Goal: Task Accomplishment & Management: Use online tool/utility

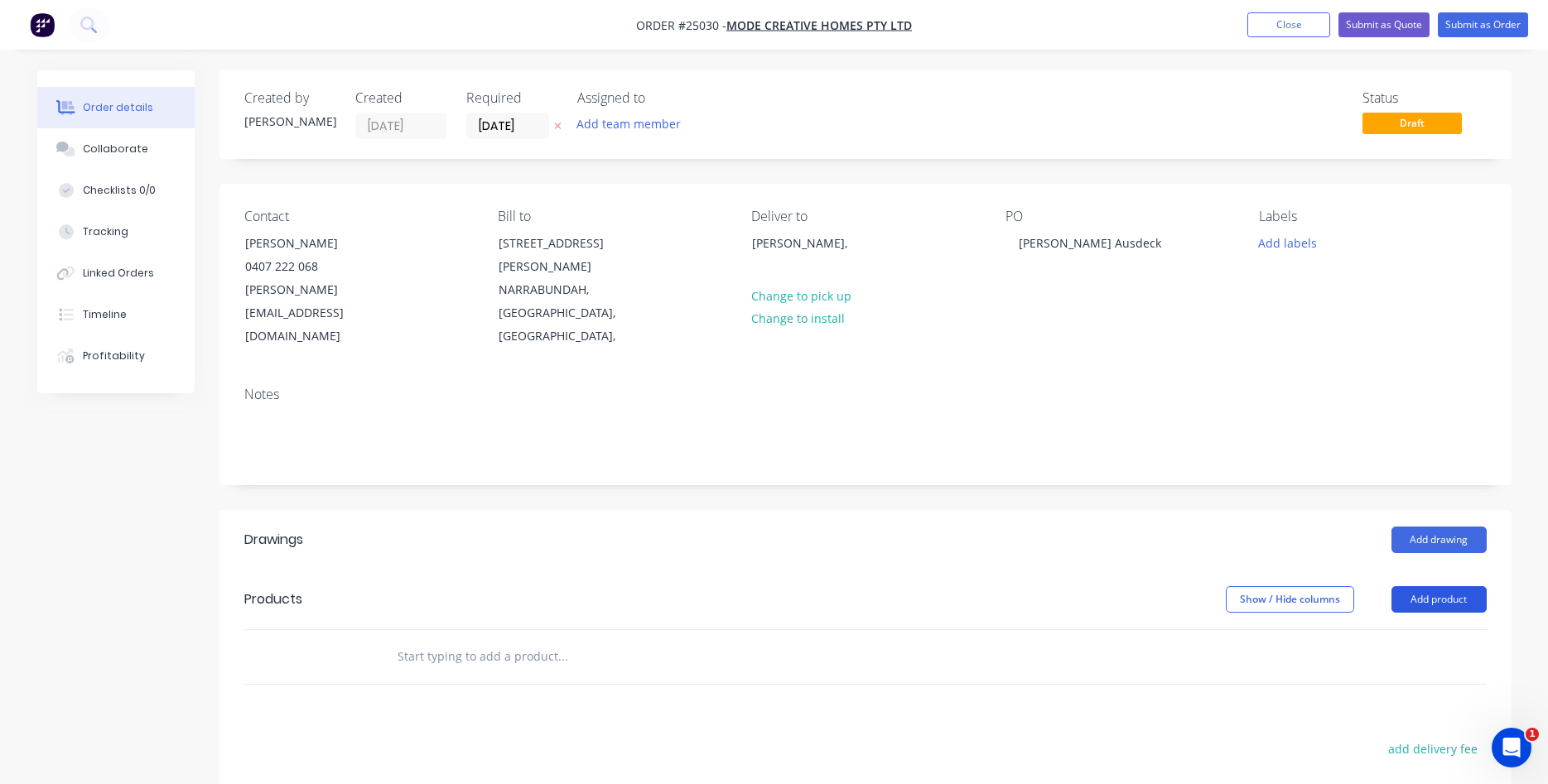
click at [1435, 586] on button "Add product" at bounding box center [1439, 599] width 95 height 26
click at [1391, 629] on div "Product catalogue" at bounding box center [1408, 641] width 128 height 24
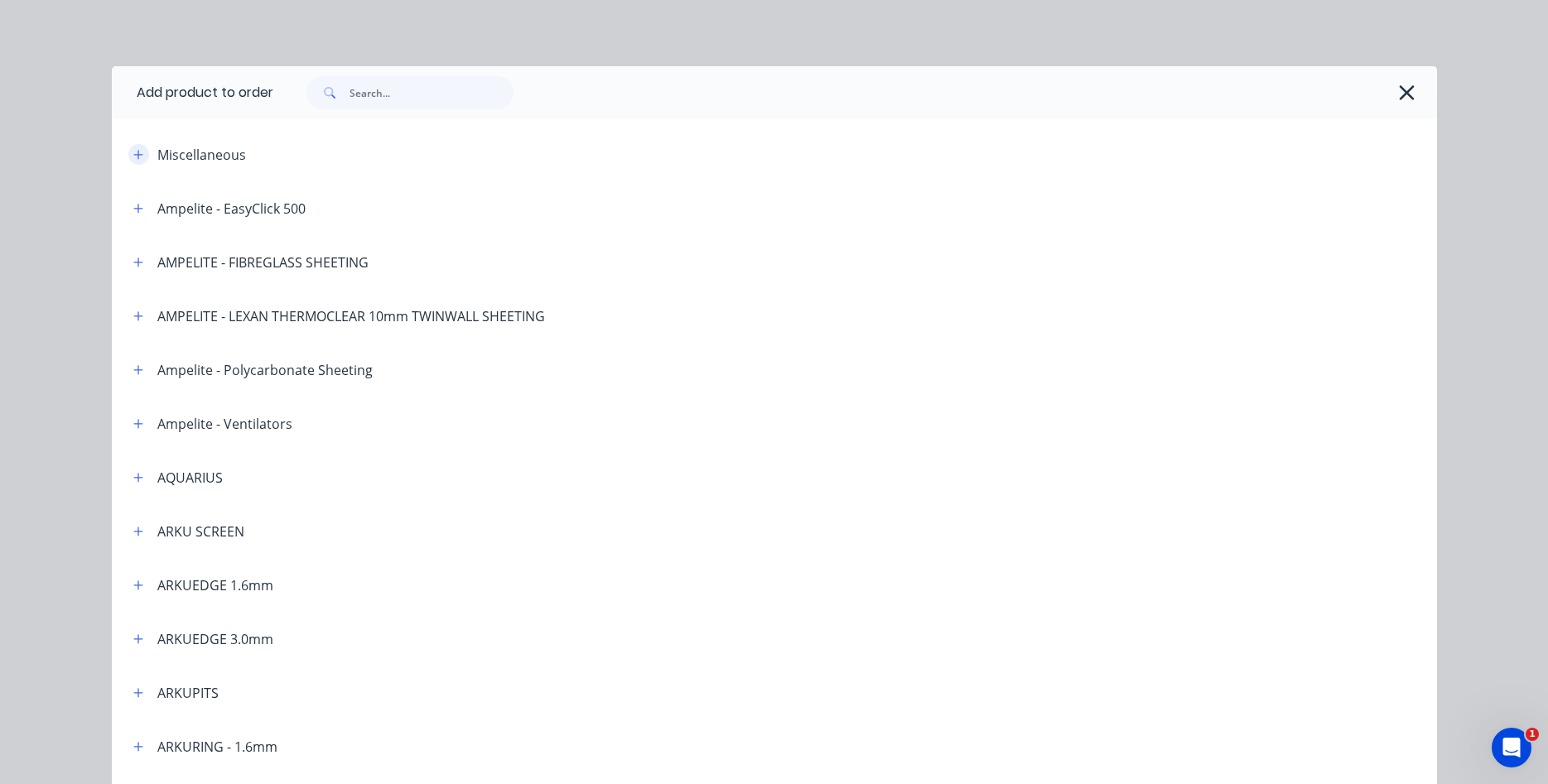
click at [144, 154] on button "button" at bounding box center [139, 154] width 21 height 21
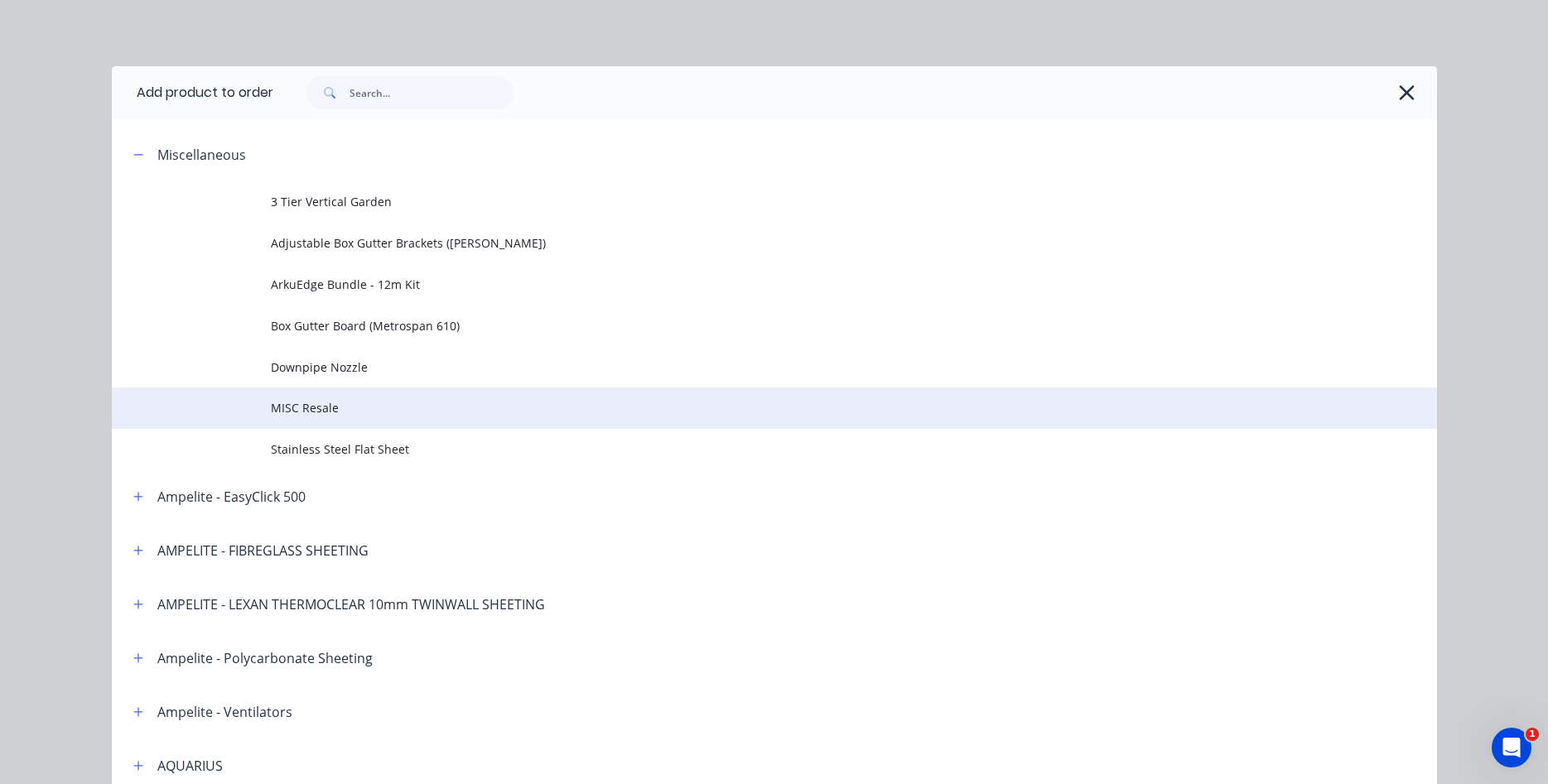
click at [320, 412] on span "MISC Resale" at bounding box center [737, 407] width 933 height 17
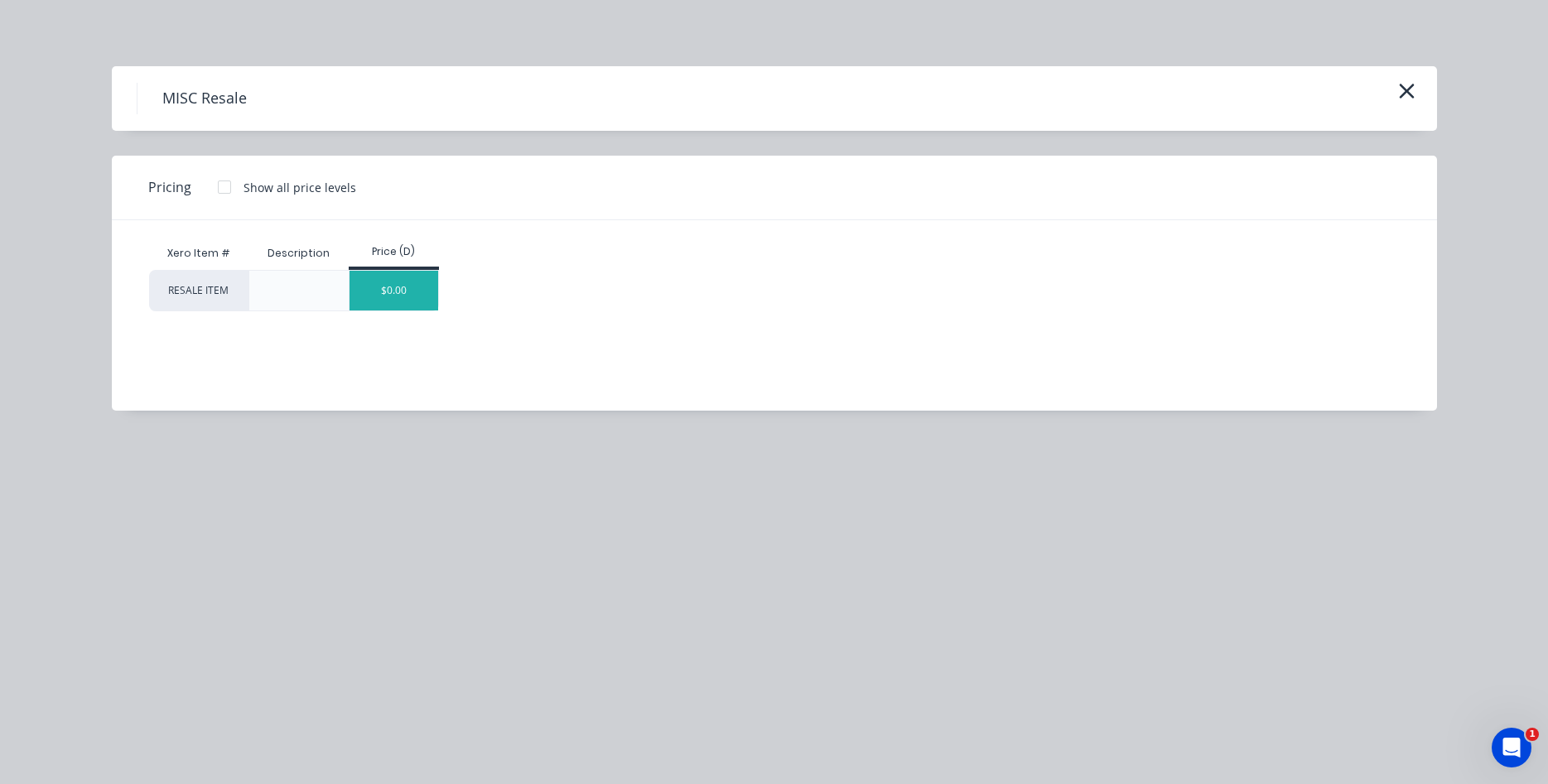
click at [399, 299] on div "$0.00" at bounding box center [393, 291] width 88 height 40
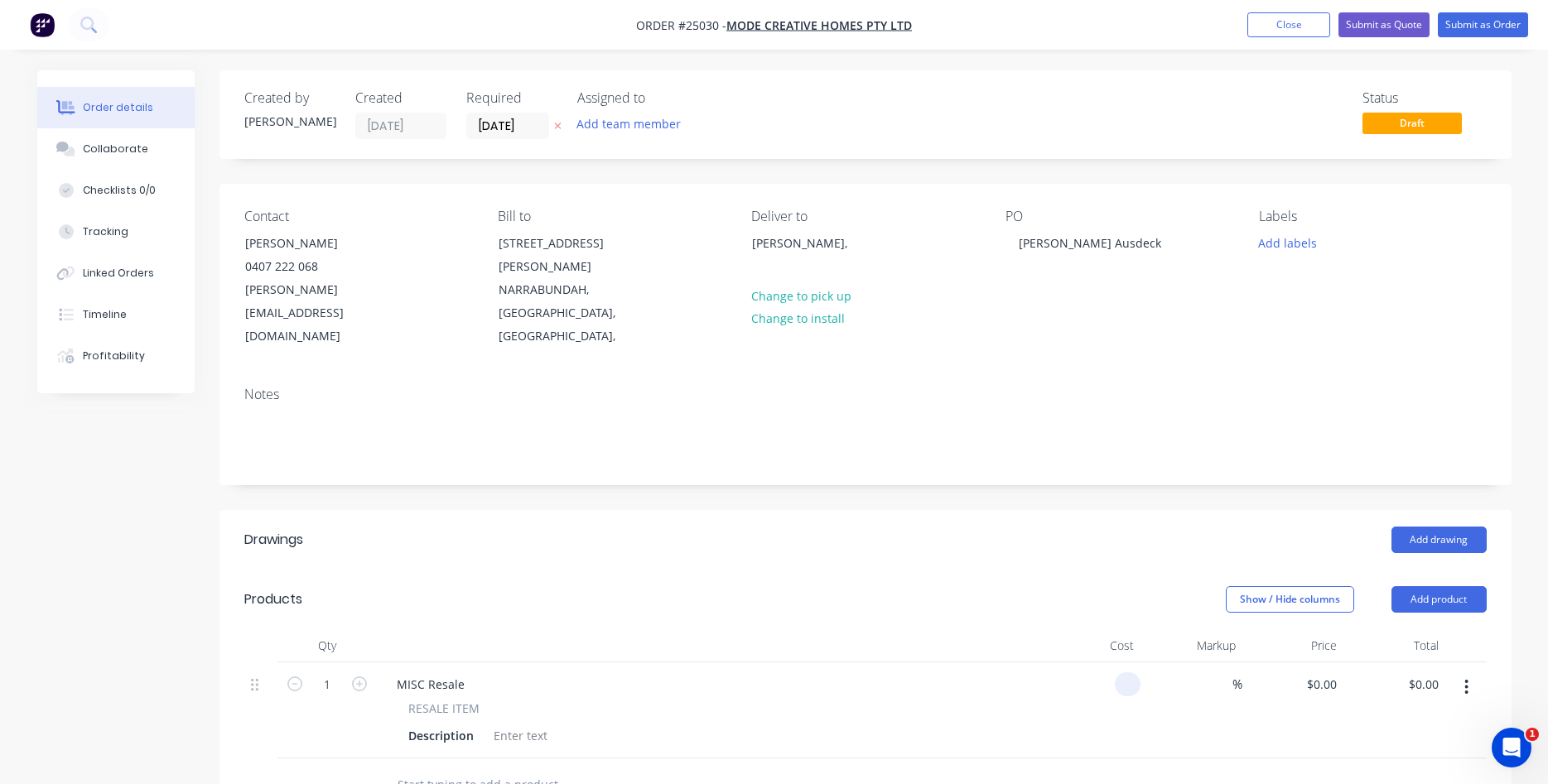
drag, startPoint x: 1134, startPoint y: 663, endPoint x: 1087, endPoint y: 651, distance: 48.5
click at [1087, 663] on div at bounding box center [1090, 710] width 102 height 96
type input "$5,657.84"
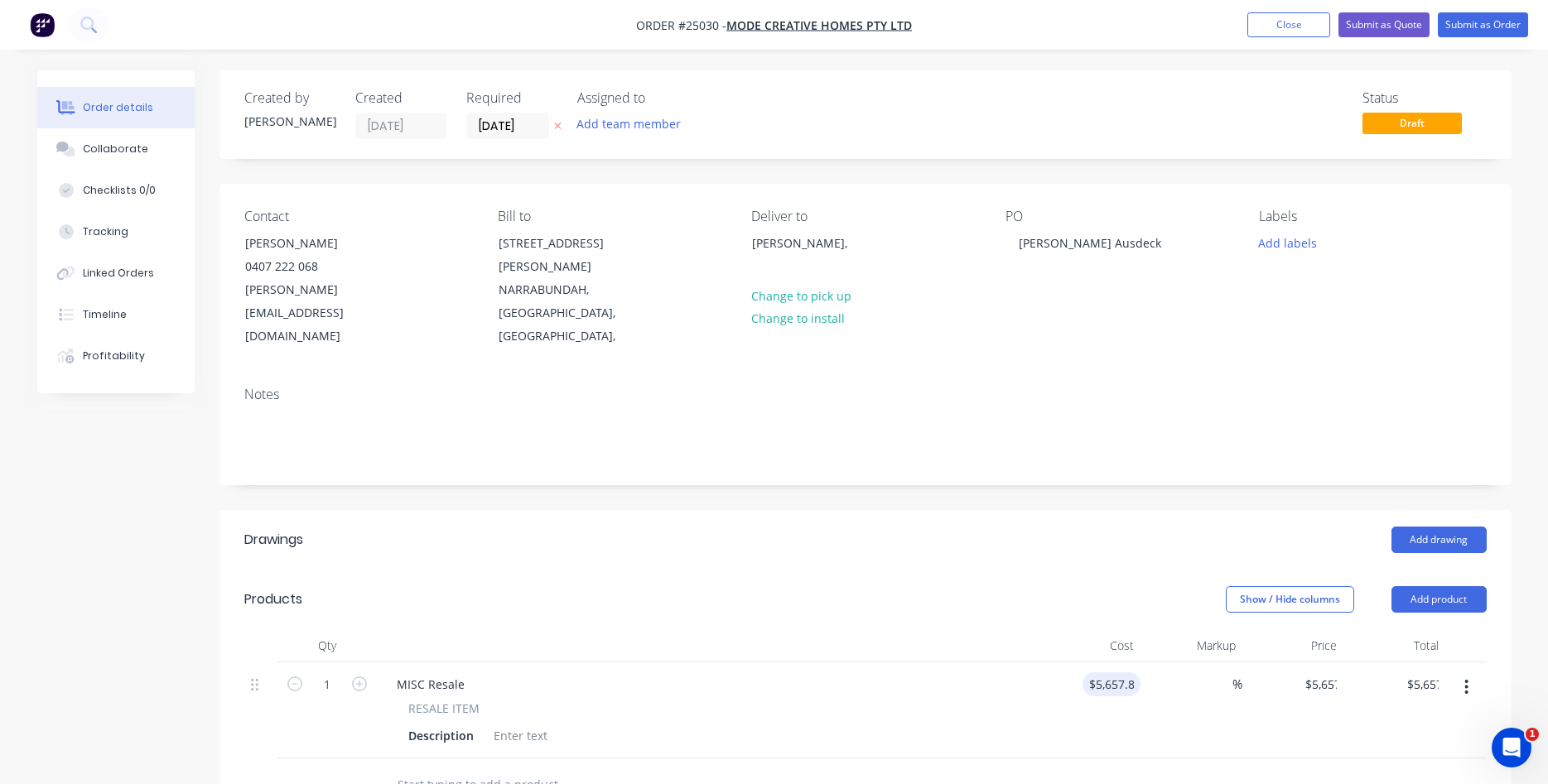
click at [851, 601] on header "Products Show / Hide columns Add product" at bounding box center [865, 599] width 1292 height 59
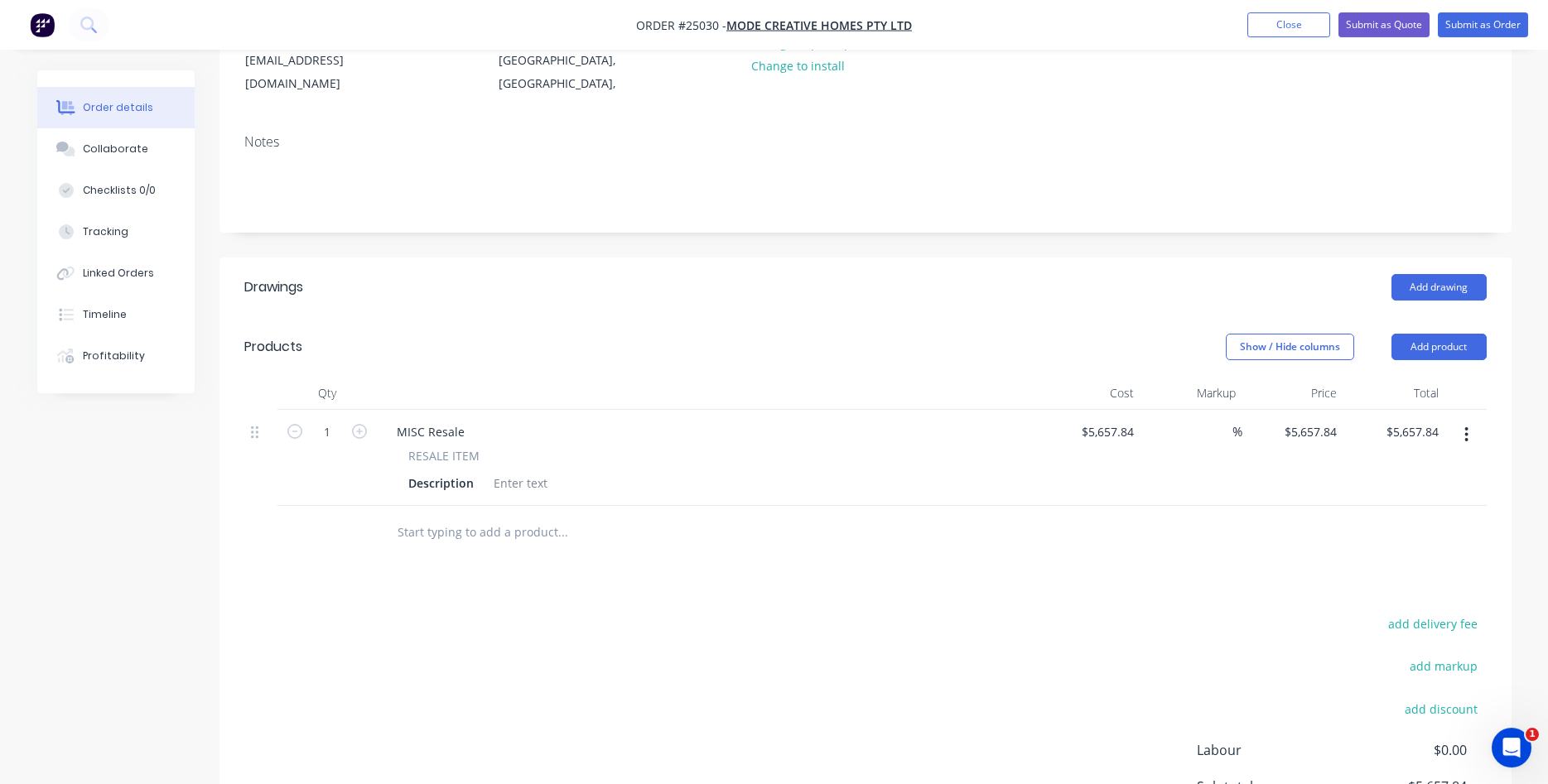
scroll to position [253, 0]
click at [457, 419] on div "MISC Resale" at bounding box center [431, 431] width 95 height 24
drag, startPoint x: 464, startPoint y: 409, endPoint x: 377, endPoint y: 405, distance: 87.1
click at [384, 419] on div "MISC Resale" at bounding box center [431, 431] width 95 height 24
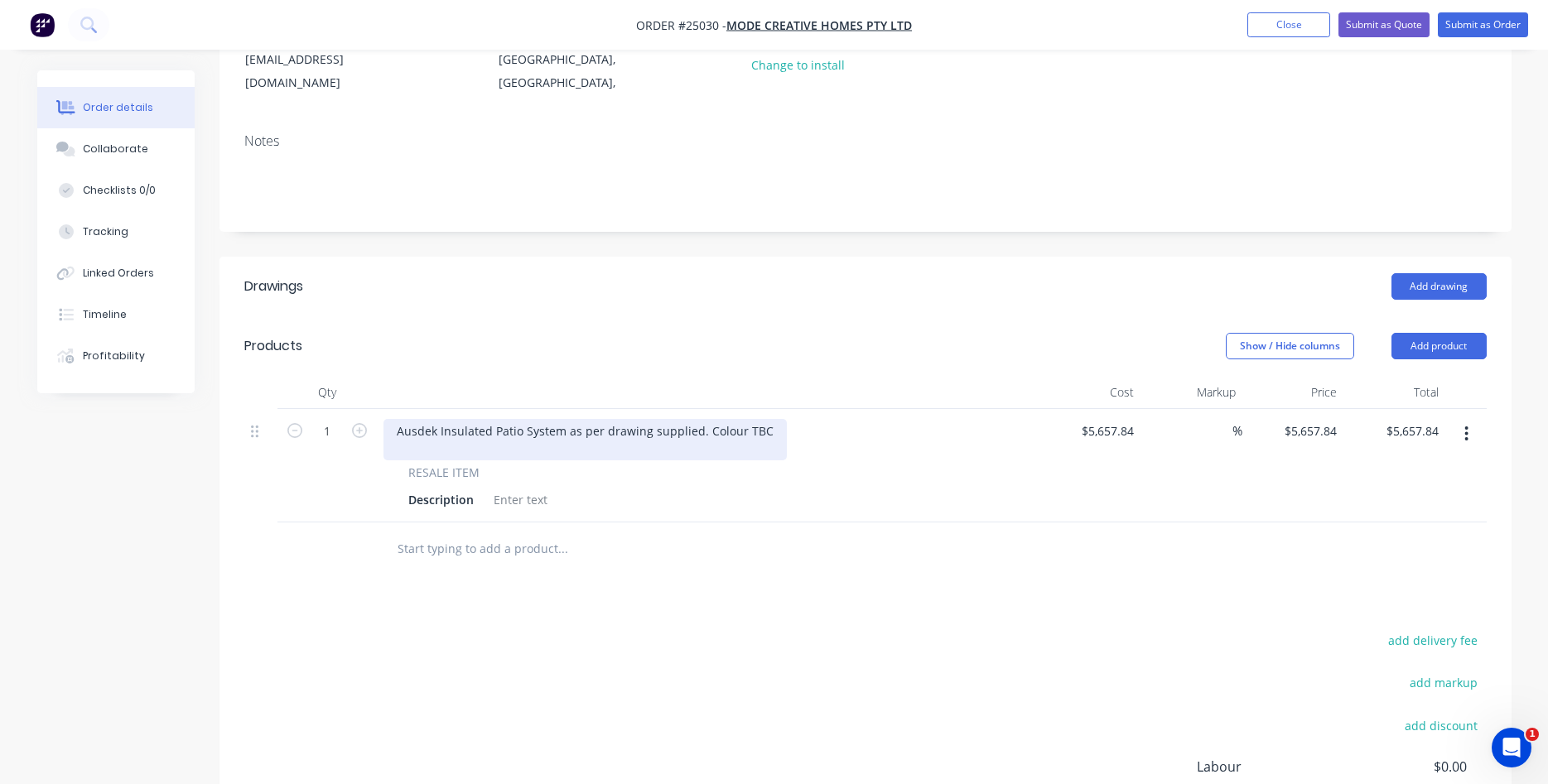
drag, startPoint x: 430, startPoint y: 411, endPoint x: 432, endPoint y: 396, distance: 15.1
click at [430, 419] on div "Ausdek Insulated Patio System as per drawing supplied. Colour TBC" at bounding box center [585, 439] width 403 height 41
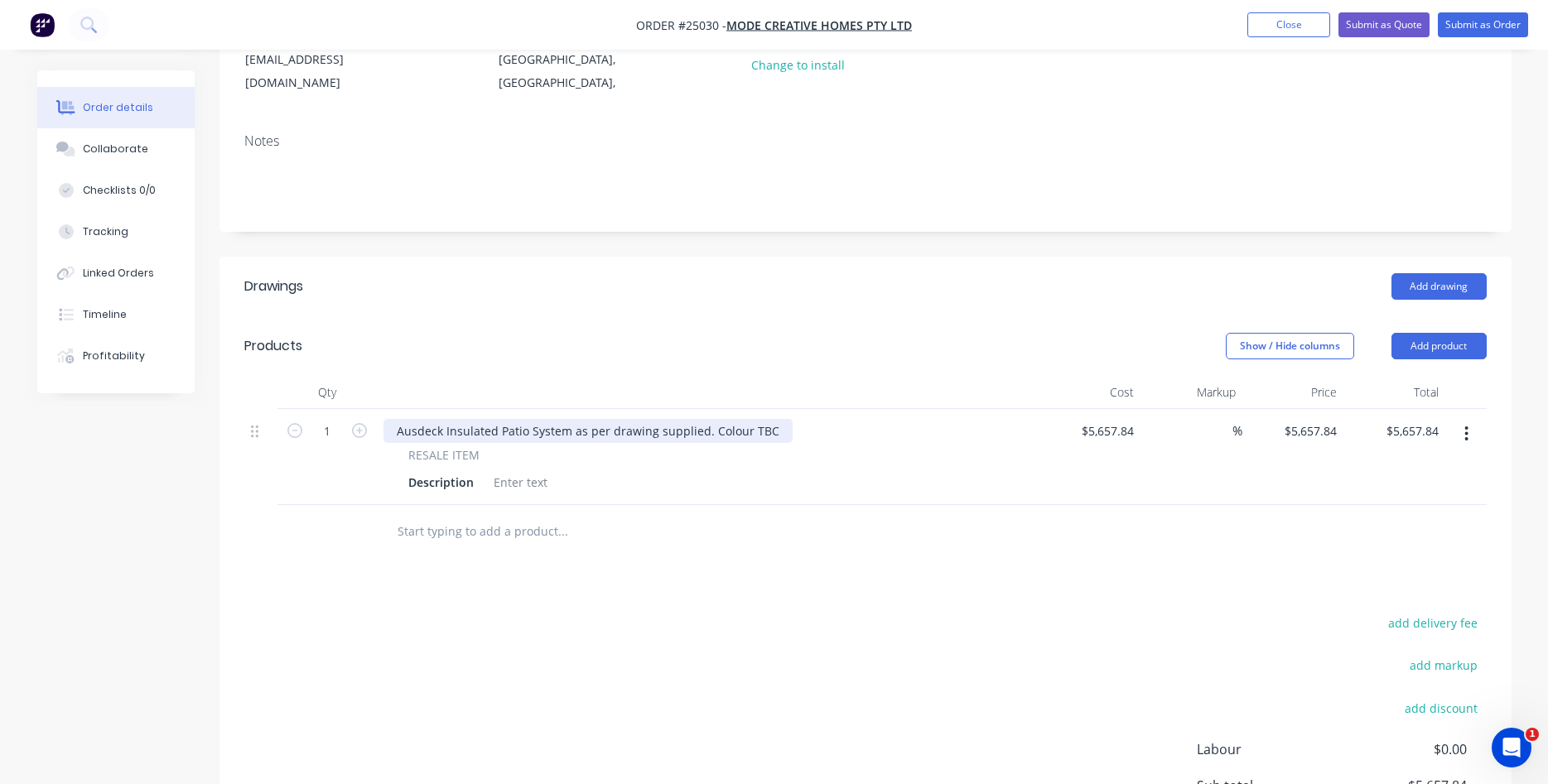
click at [770, 419] on div "Ausdeck Insulated Patio System as per drawing supplied. Colour TBC" at bounding box center [588, 431] width 409 height 24
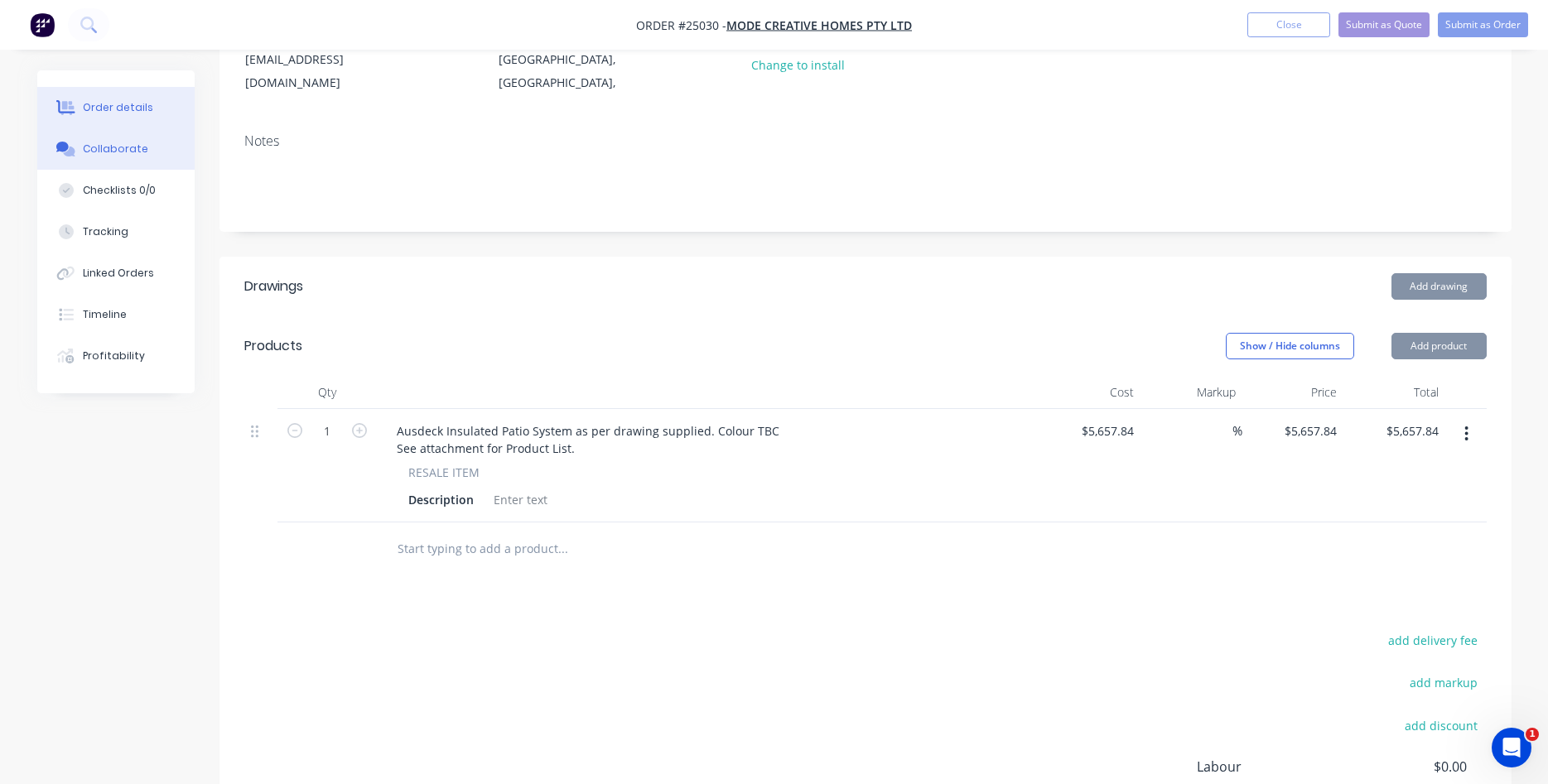
click at [122, 144] on div "Collaborate" at bounding box center [116, 149] width 66 height 15
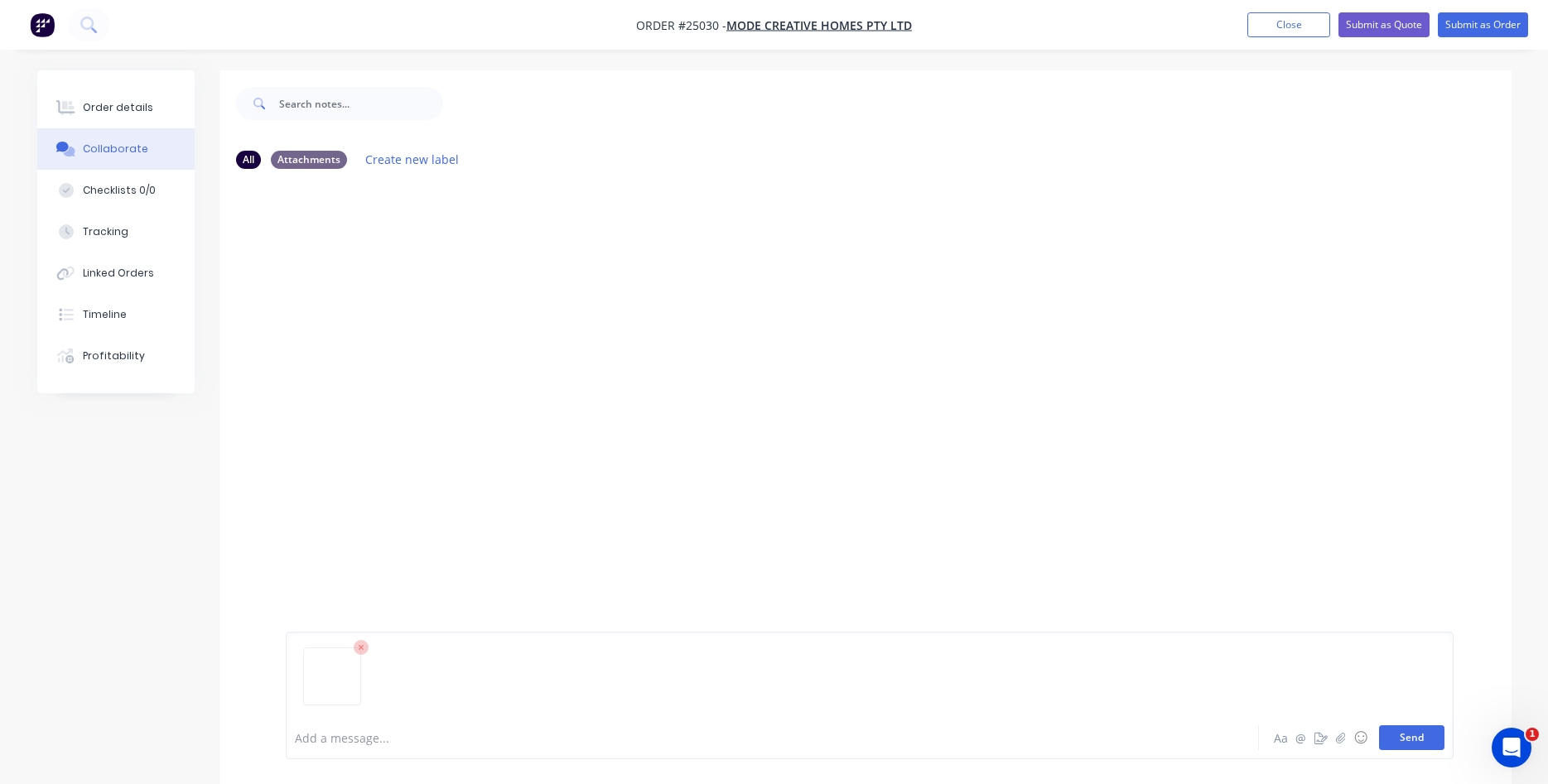
click at [1438, 737] on button "Send" at bounding box center [1411, 738] width 66 height 25
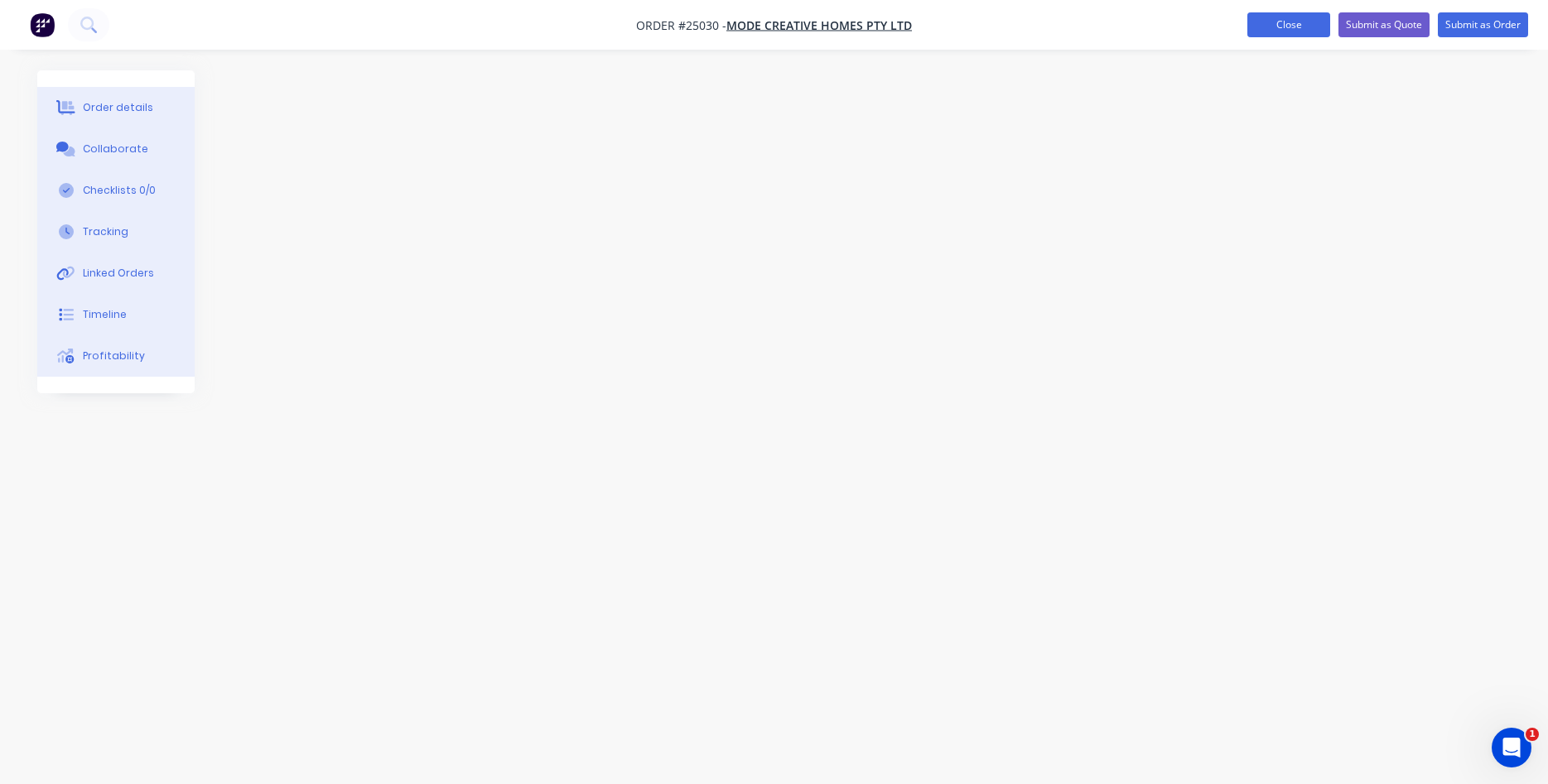
click at [1264, 24] on button "Close" at bounding box center [1288, 25] width 83 height 25
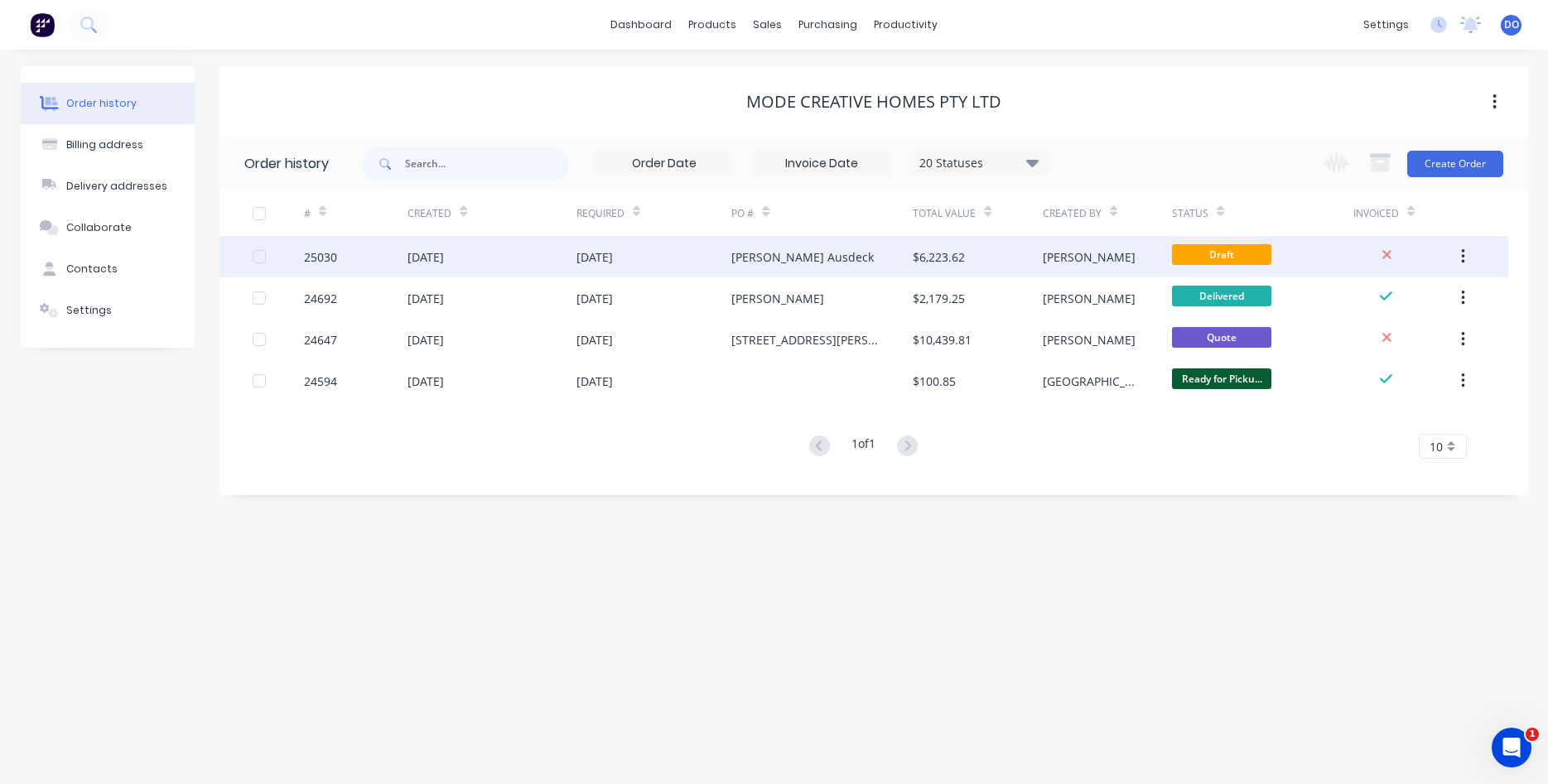
click at [800, 253] on div "[PERSON_NAME] Ausdeck" at bounding box center [802, 257] width 142 height 17
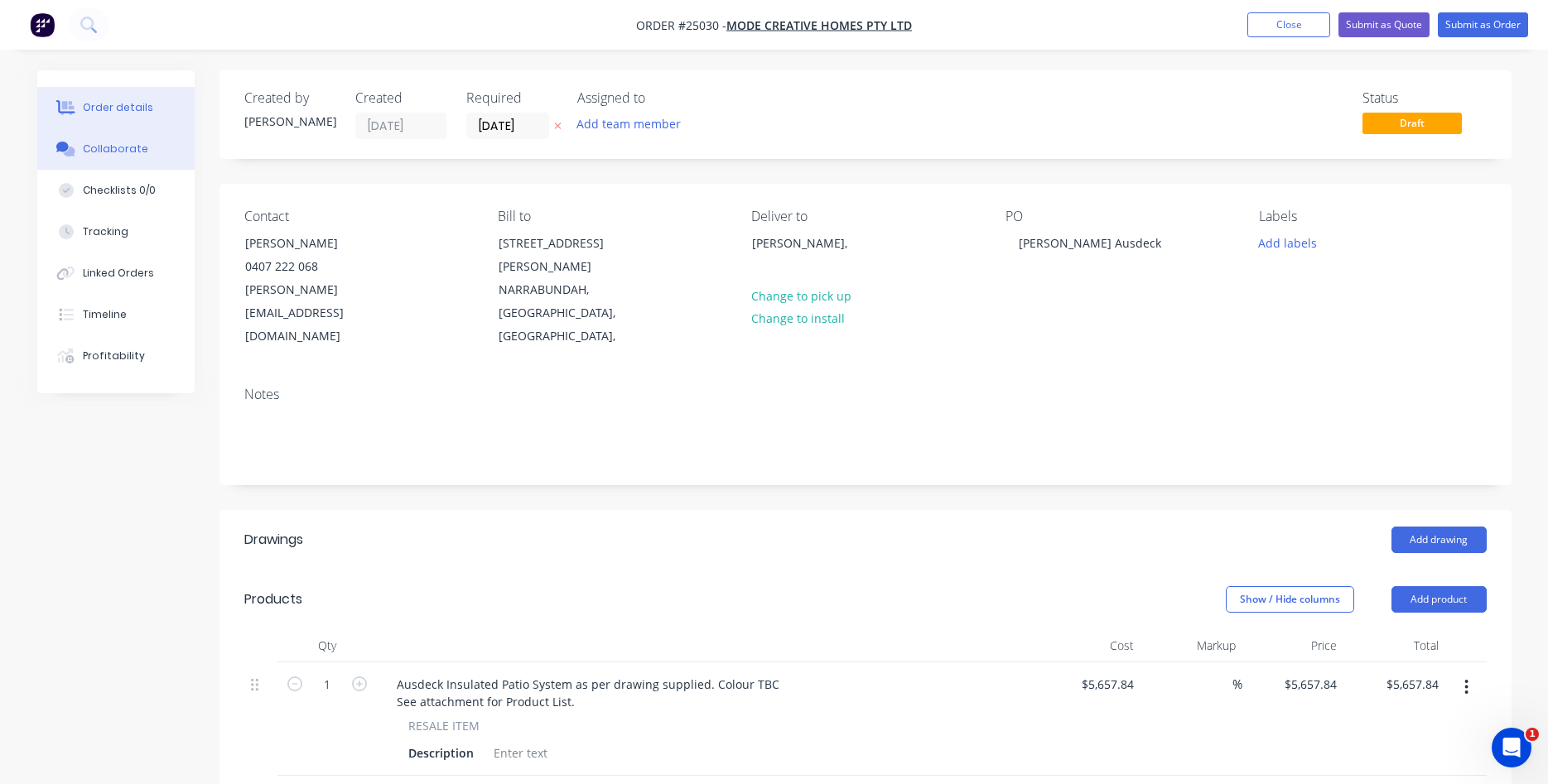
click at [132, 148] on div "Collaborate" at bounding box center [116, 149] width 66 height 15
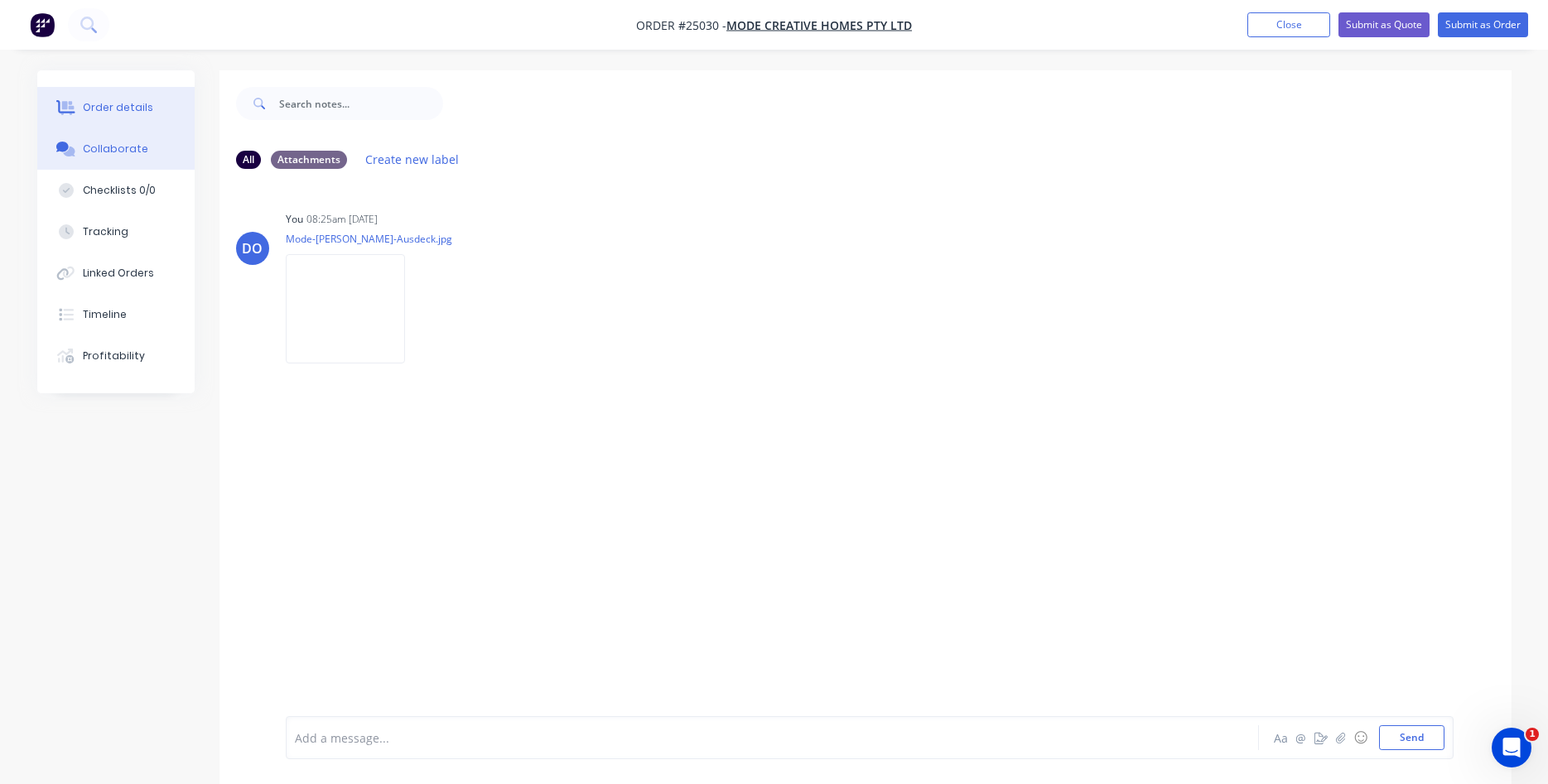
click at [144, 115] on button "Order details" at bounding box center [116, 107] width 158 height 41
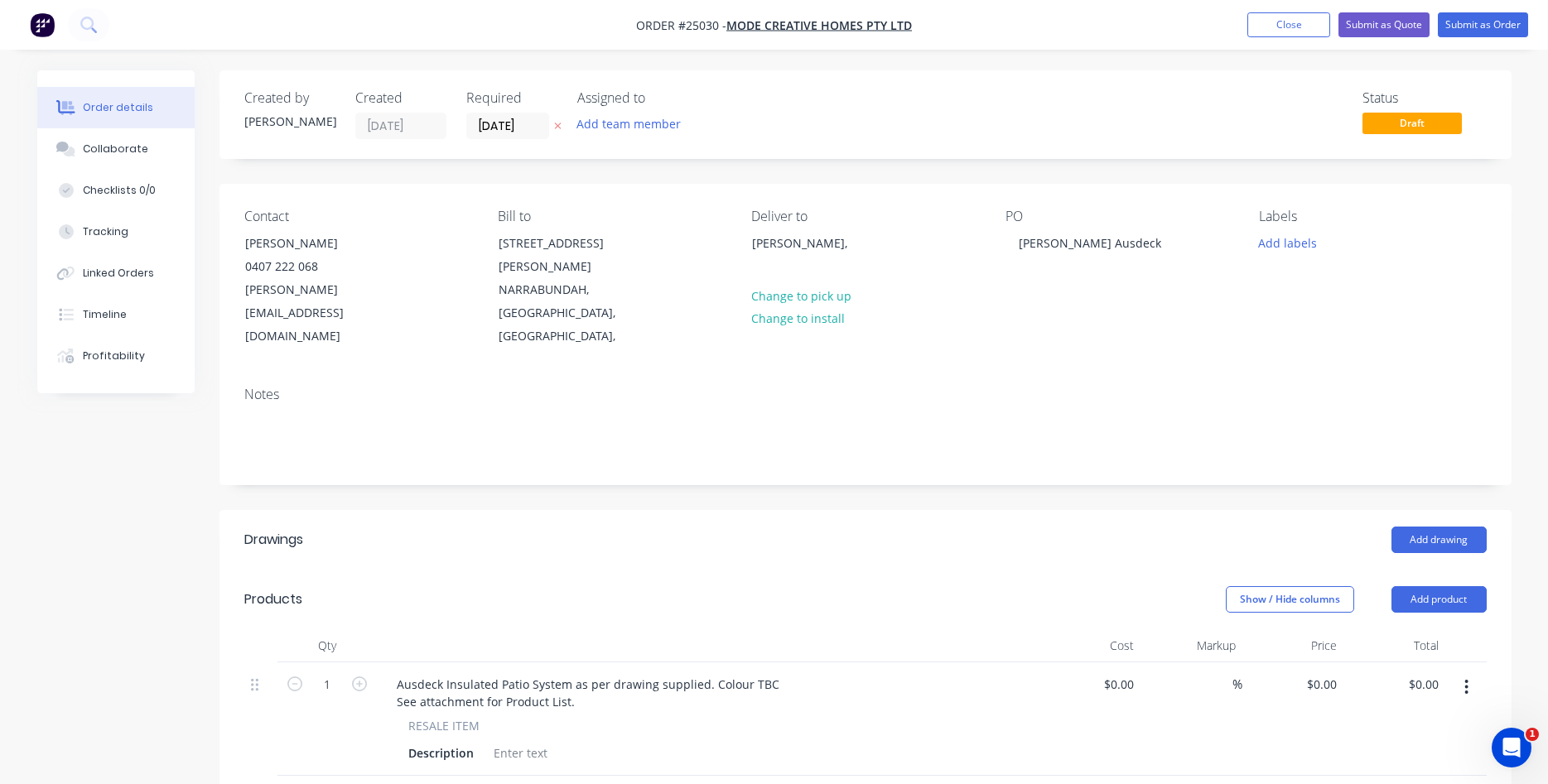
type input "$5,657.84"
click at [1394, 24] on button "Submit as Quote" at bounding box center [1384, 25] width 91 height 25
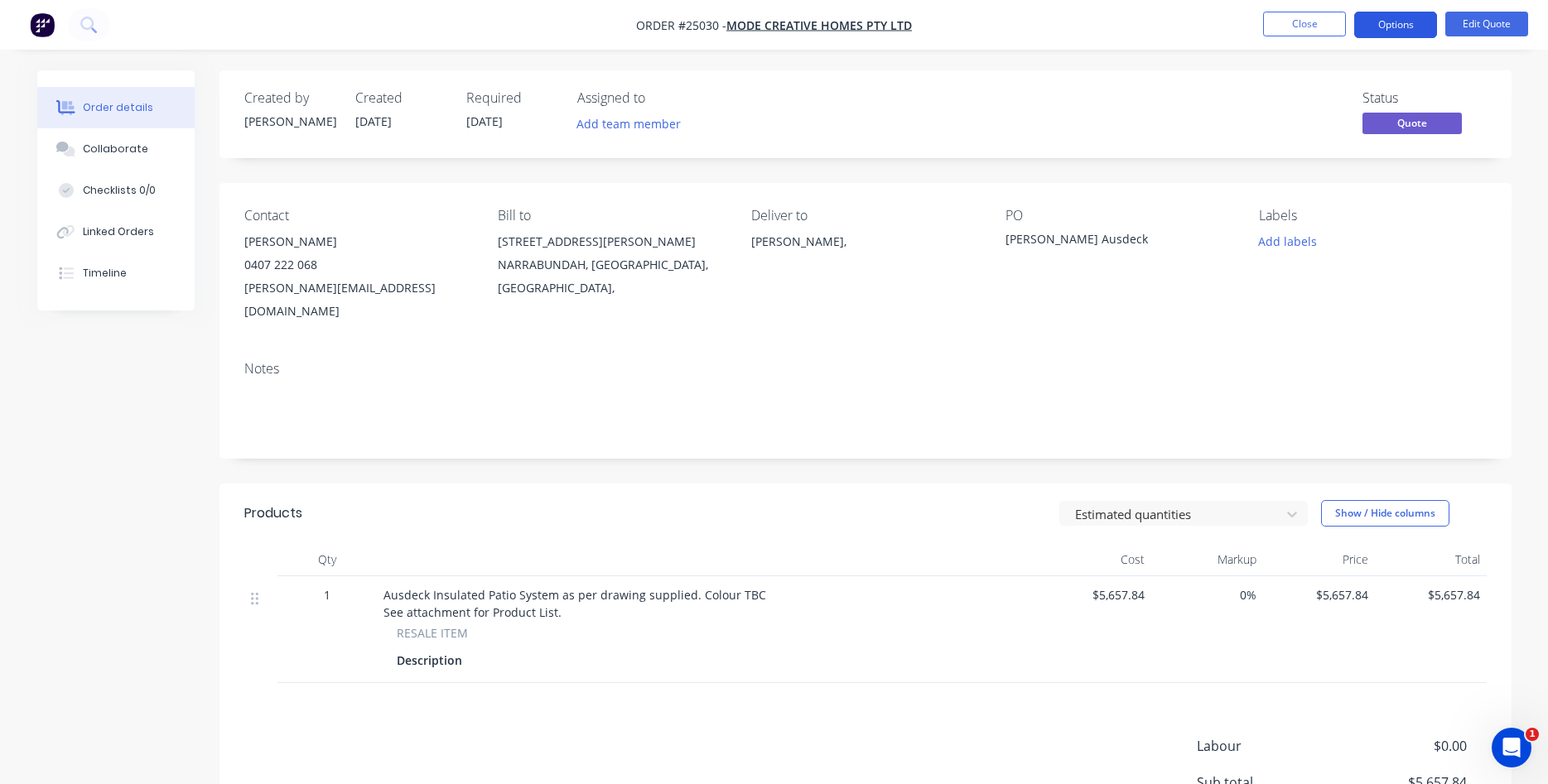
click at [1398, 26] on button "Options" at bounding box center [1395, 25] width 83 height 26
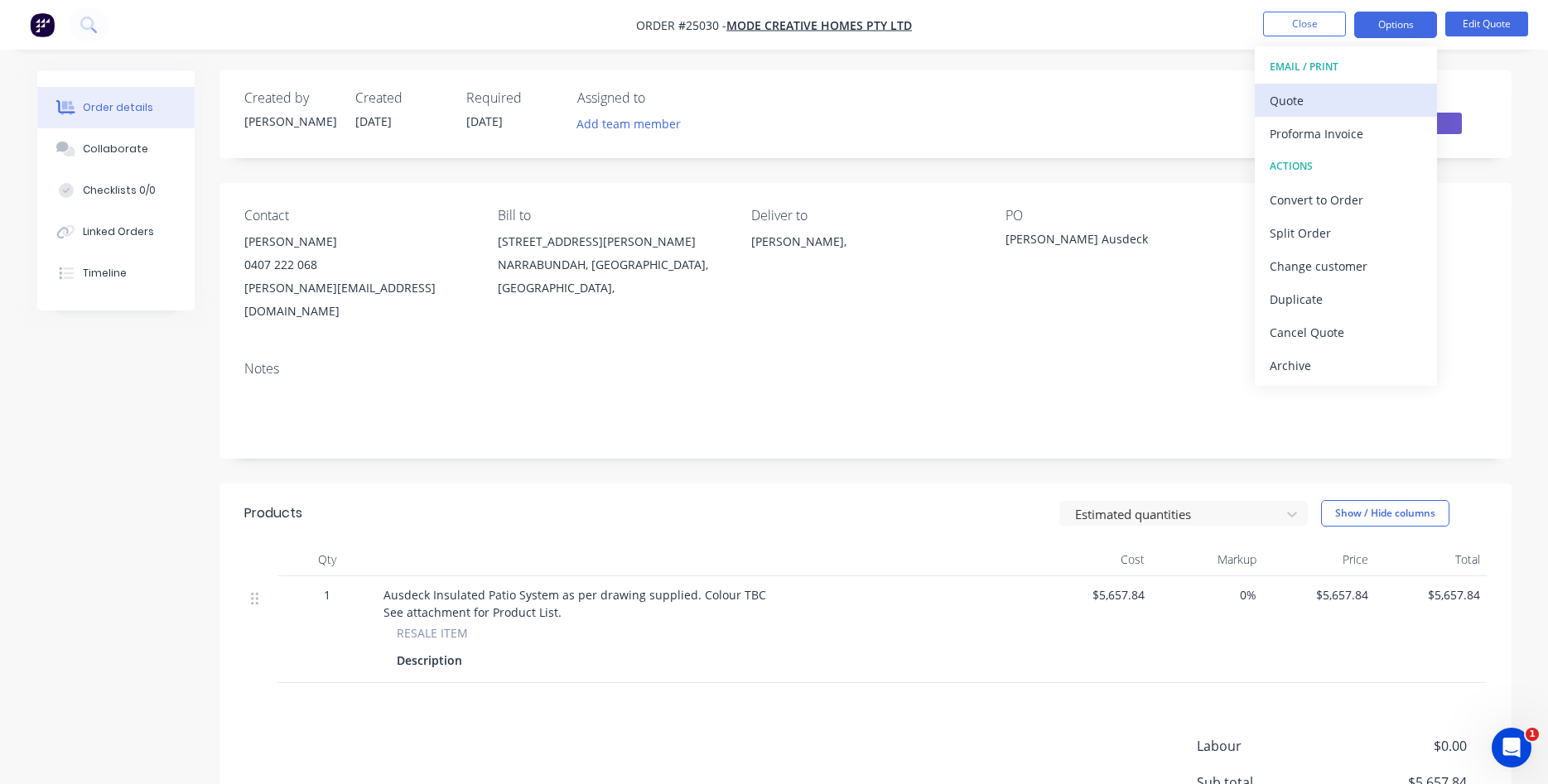
click at [1336, 94] on div "Quote" at bounding box center [1346, 100] width 152 height 24
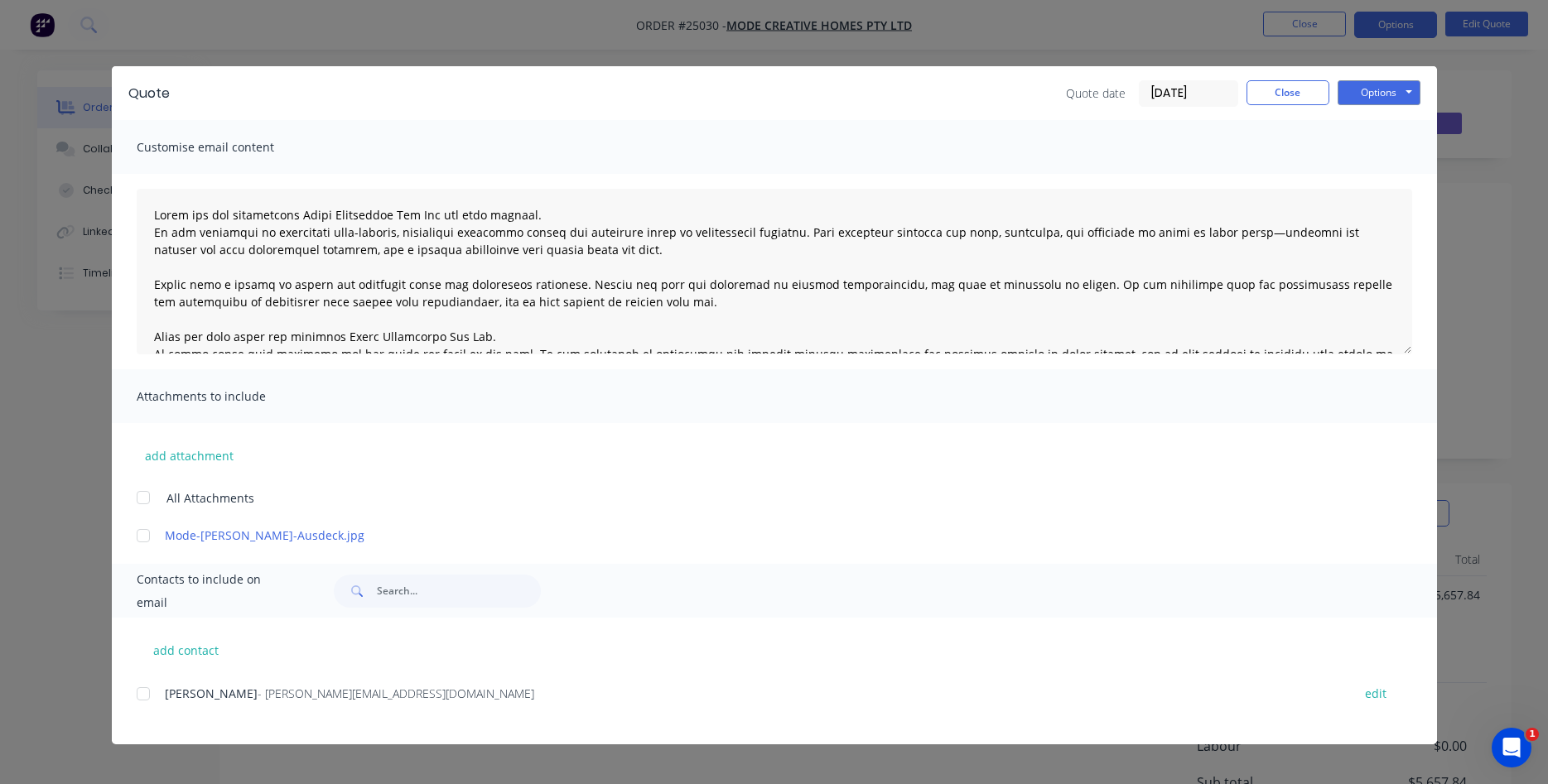
click at [145, 538] on div at bounding box center [143, 536] width 33 height 33
click at [143, 699] on div at bounding box center [143, 694] width 33 height 33
click at [1390, 92] on button "Options" at bounding box center [1378, 92] width 83 height 25
click at [1384, 184] on button "Email" at bounding box center [1390, 177] width 106 height 27
click at [1303, 89] on button "Close" at bounding box center [1287, 92] width 83 height 25
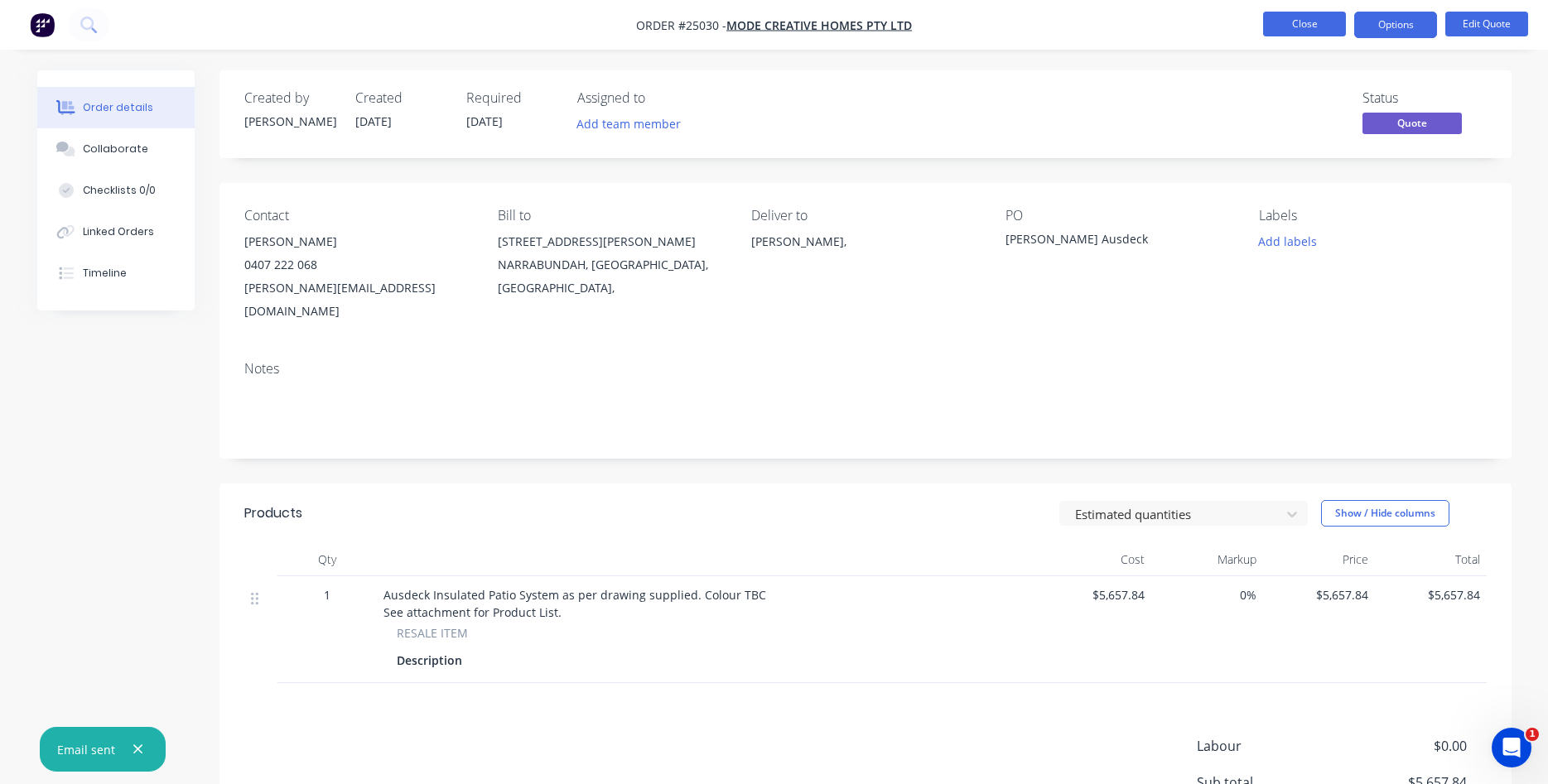
click at [1305, 26] on button "Close" at bounding box center [1304, 24] width 83 height 25
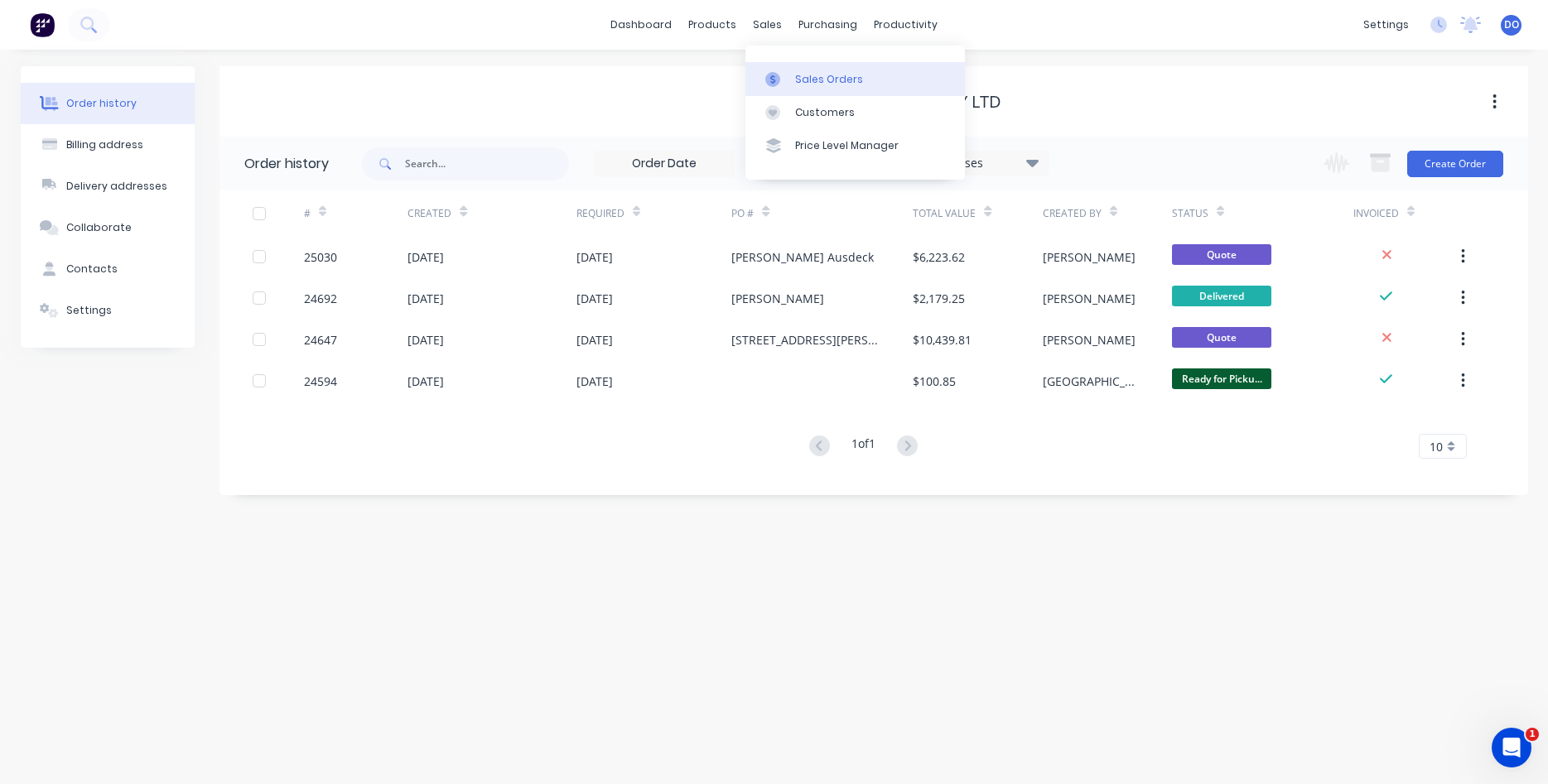
click at [809, 75] on div "Sales Orders" at bounding box center [829, 79] width 67 height 15
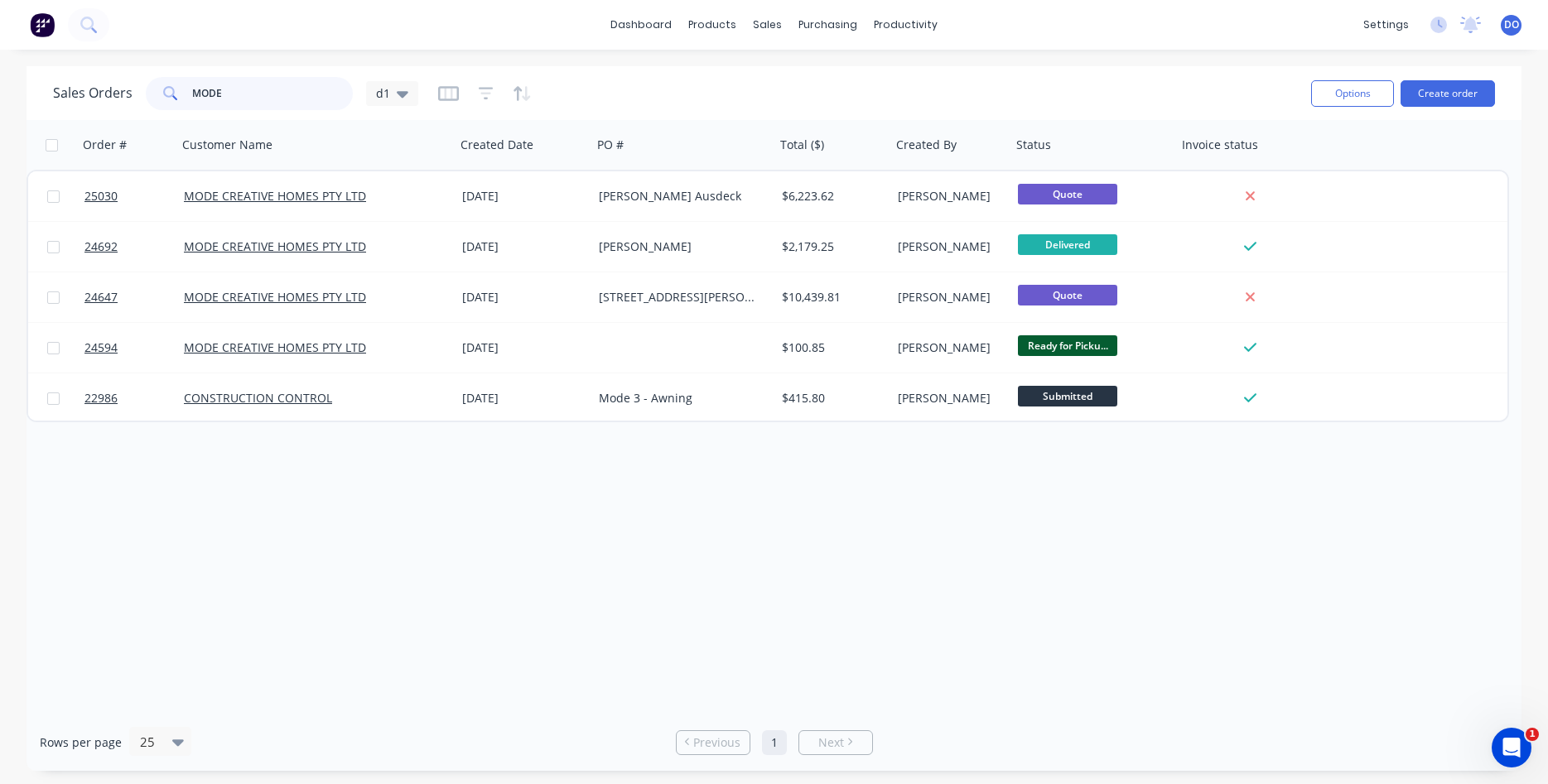
drag, startPoint x: 255, startPoint y: 98, endPoint x: 57, endPoint y: 75, distance: 199.3
click at [192, 77] on input "MODE" at bounding box center [273, 93] width 161 height 33
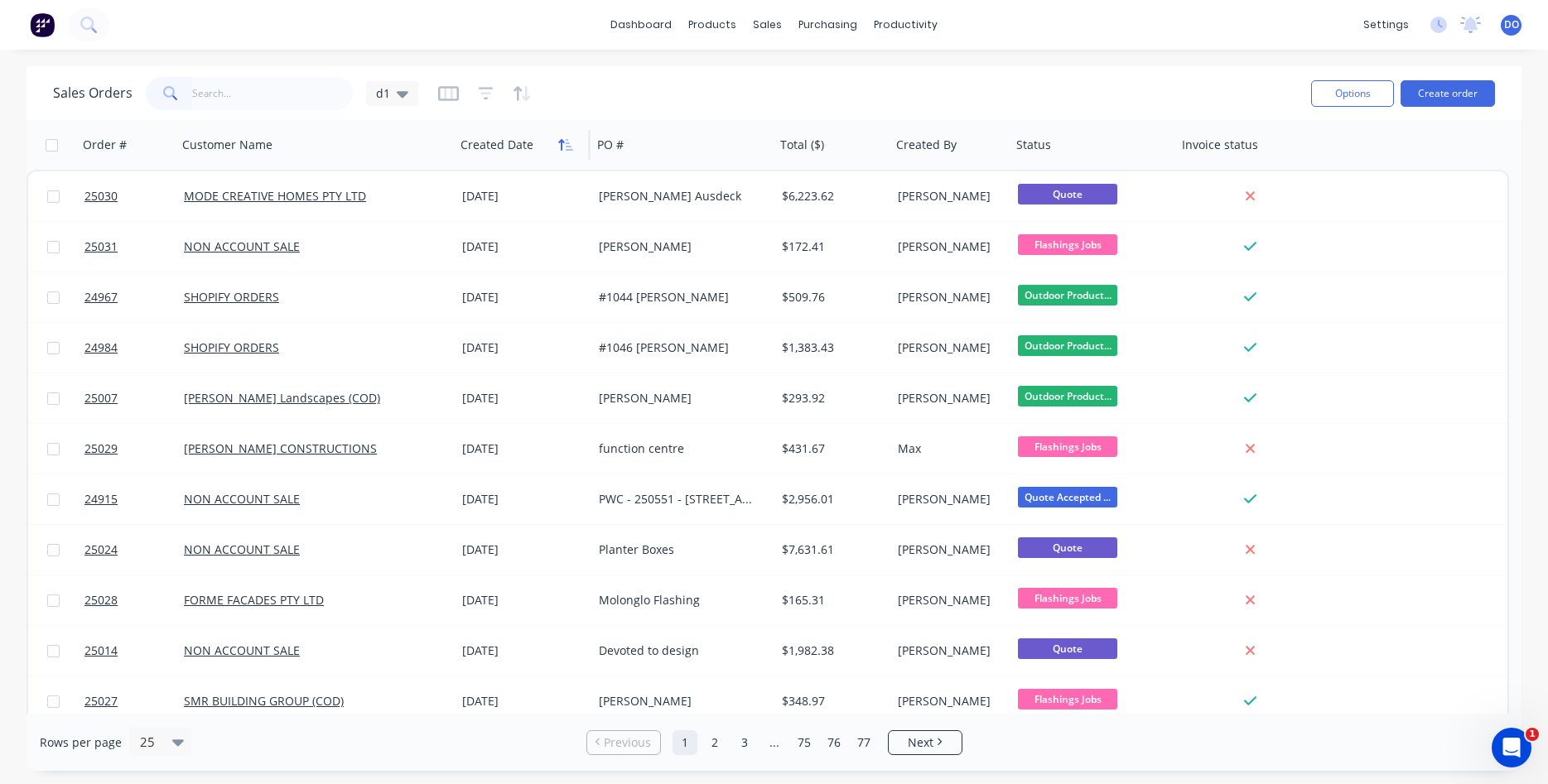
click at [557, 139] on button "button" at bounding box center [565, 144] width 25 height 25
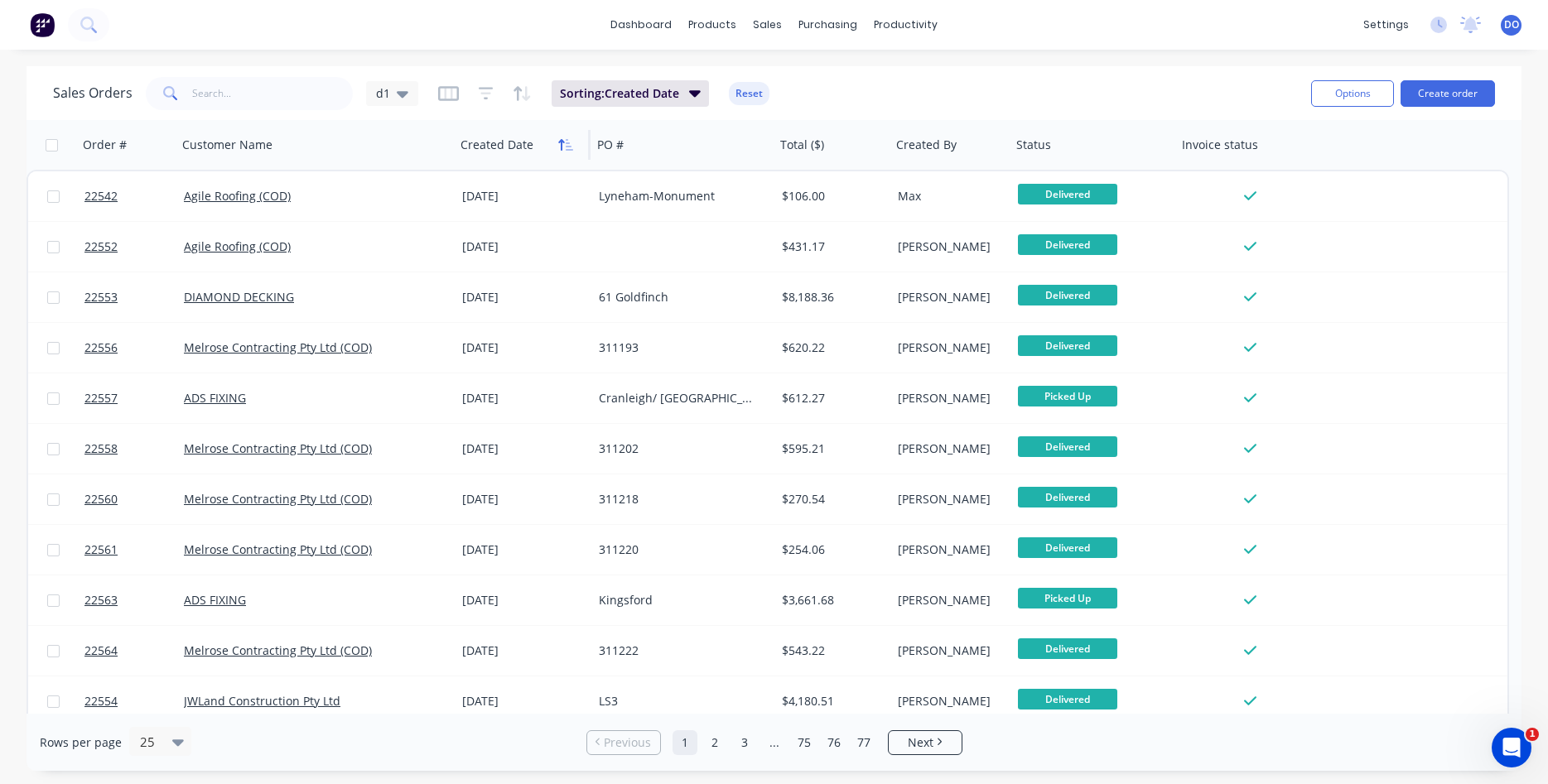
click at [563, 142] on icon "button" at bounding box center [561, 145] width 5 height 12
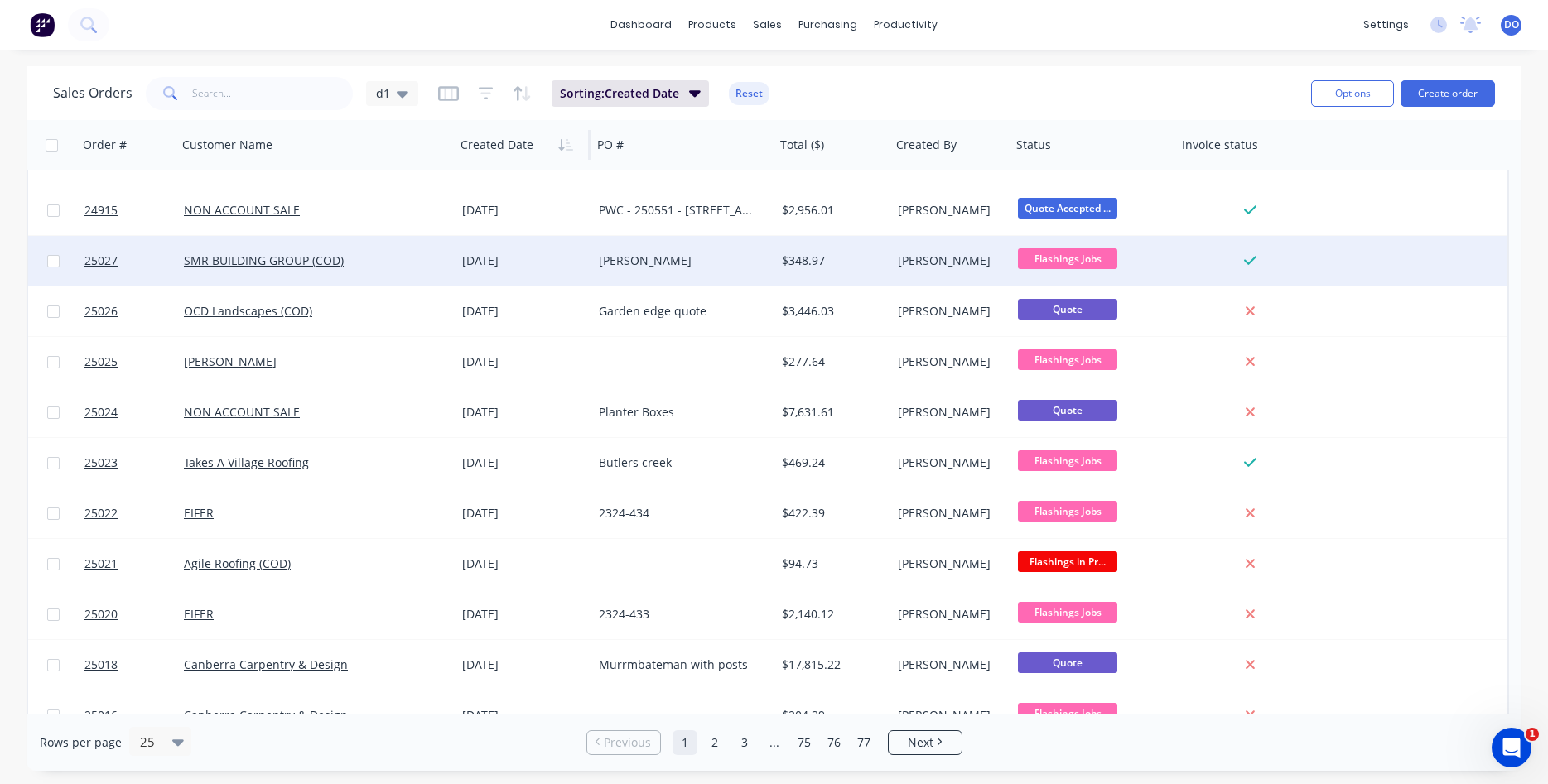
scroll to position [189, 0]
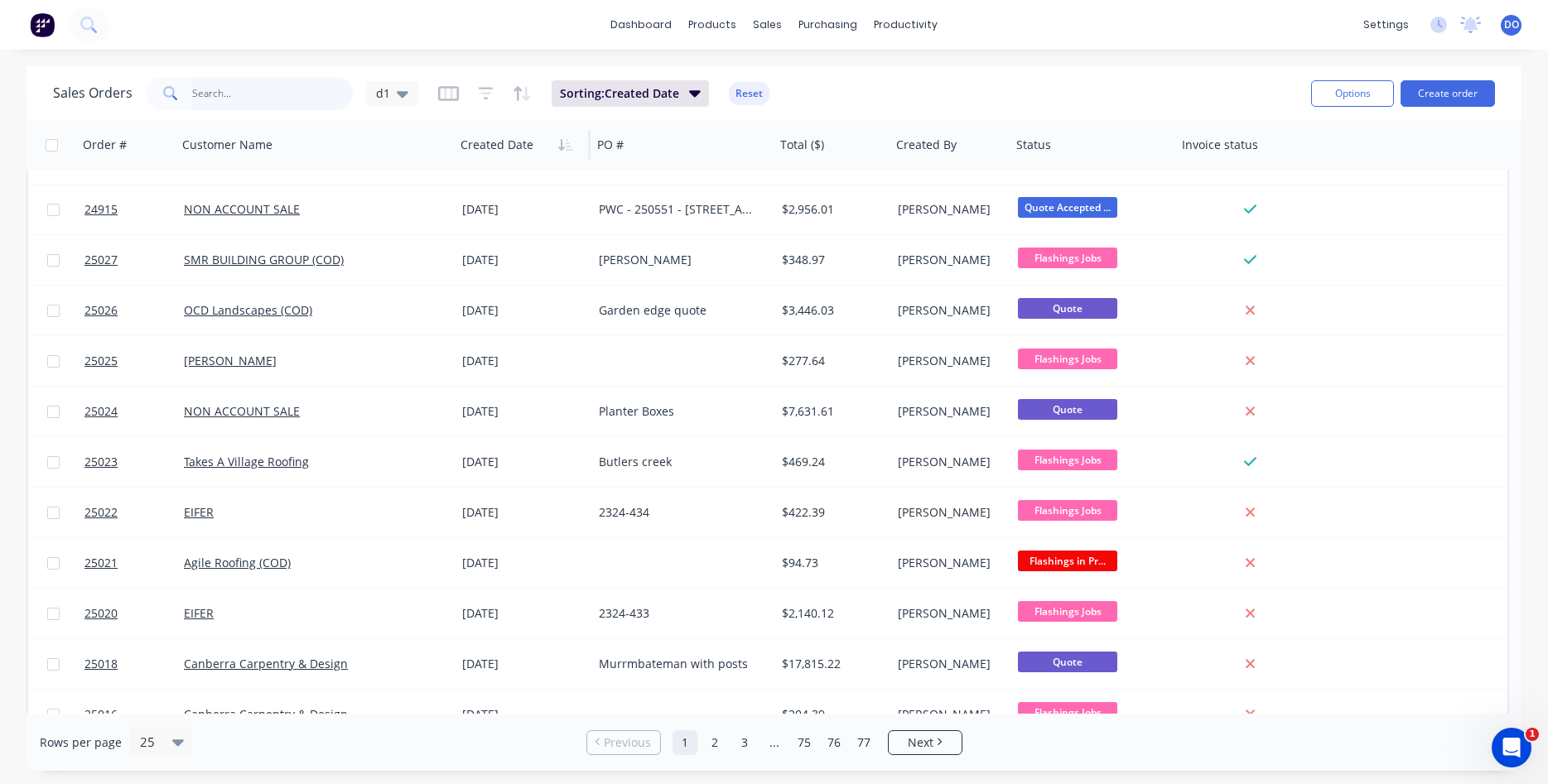
click at [232, 88] on input "text" at bounding box center [273, 93] width 161 height 33
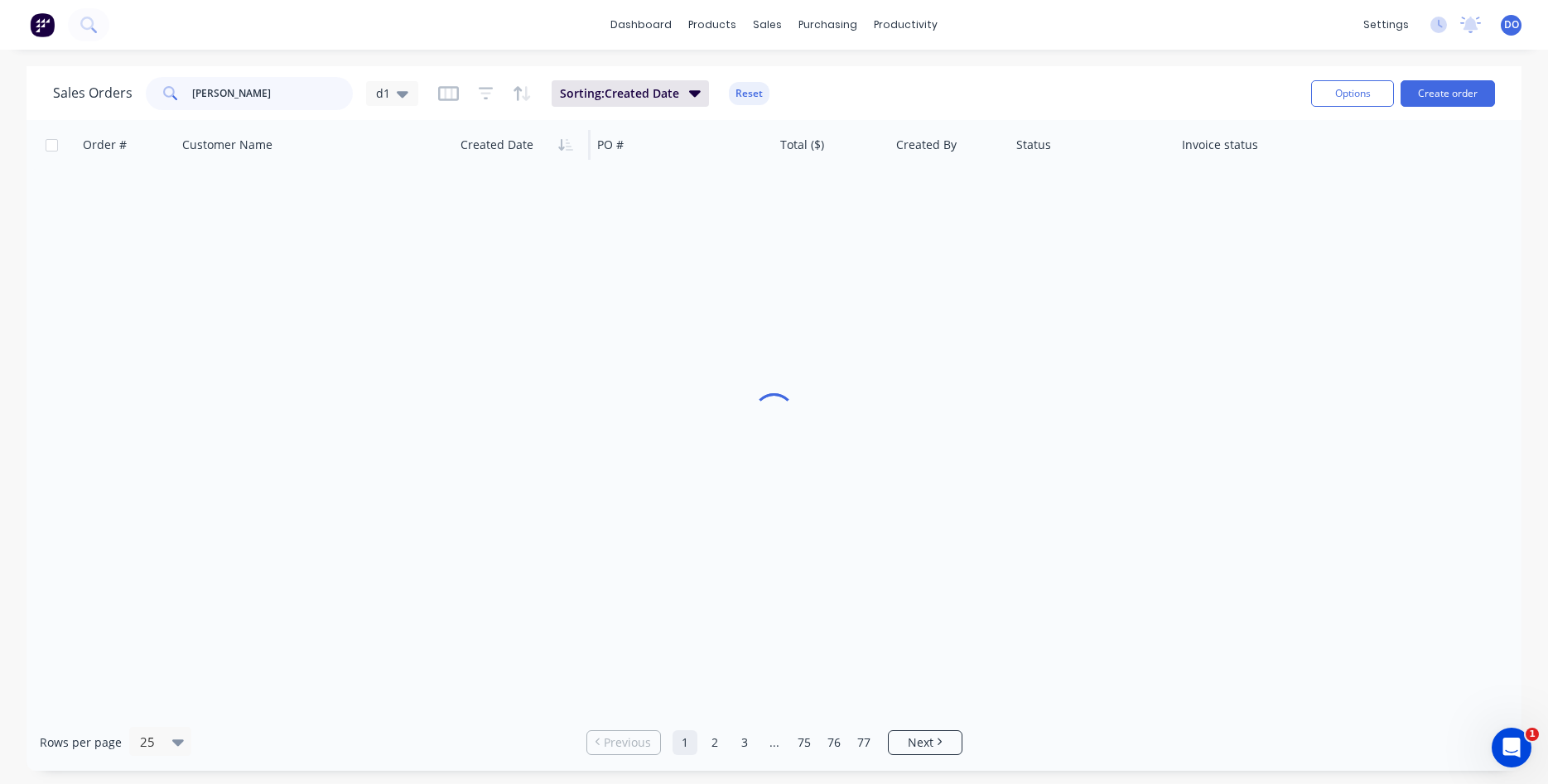
scroll to position [0, 0]
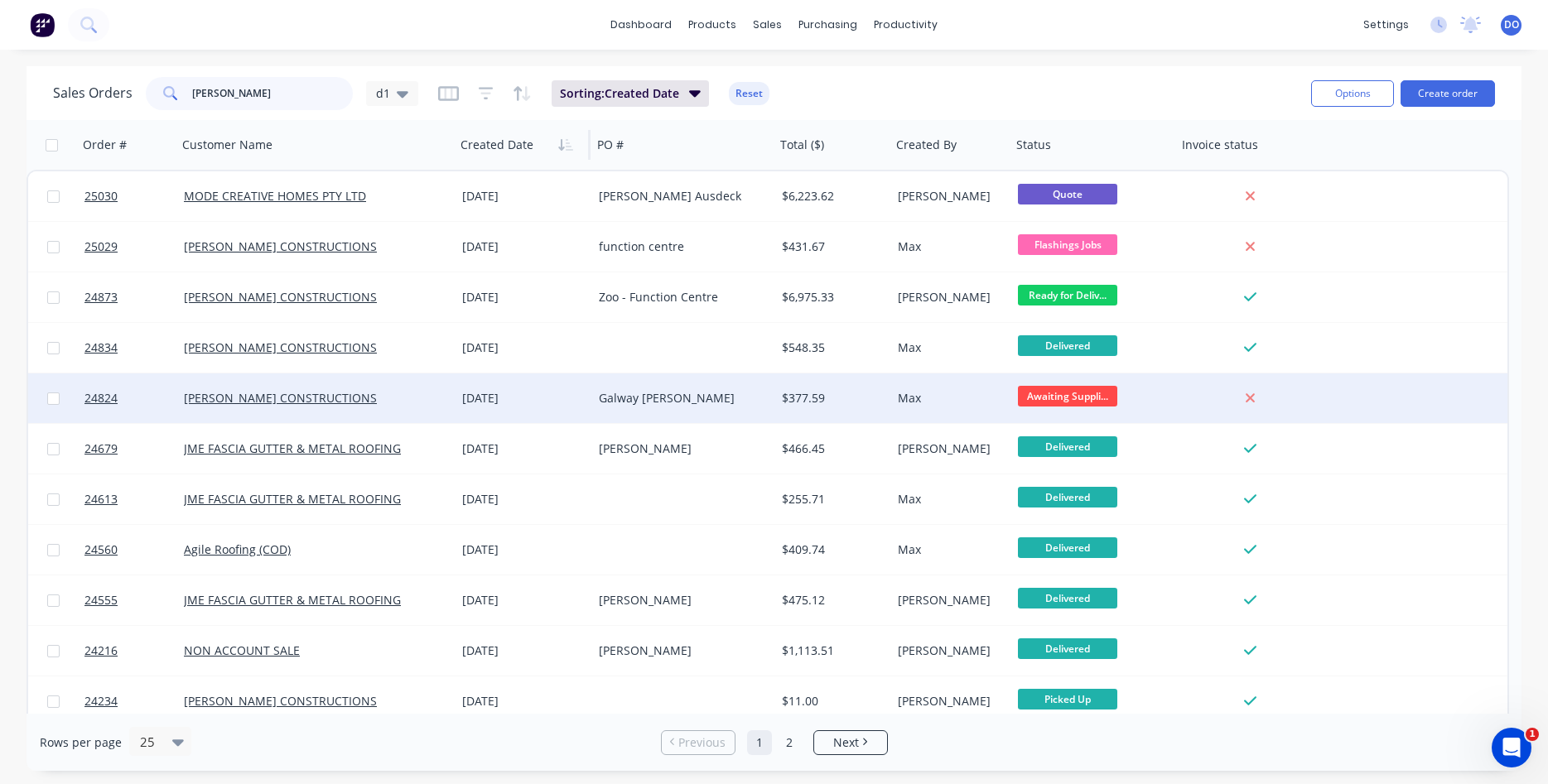
type input "[PERSON_NAME]"
click at [655, 397] on div "Galway [PERSON_NAME]" at bounding box center [679, 398] width 161 height 16
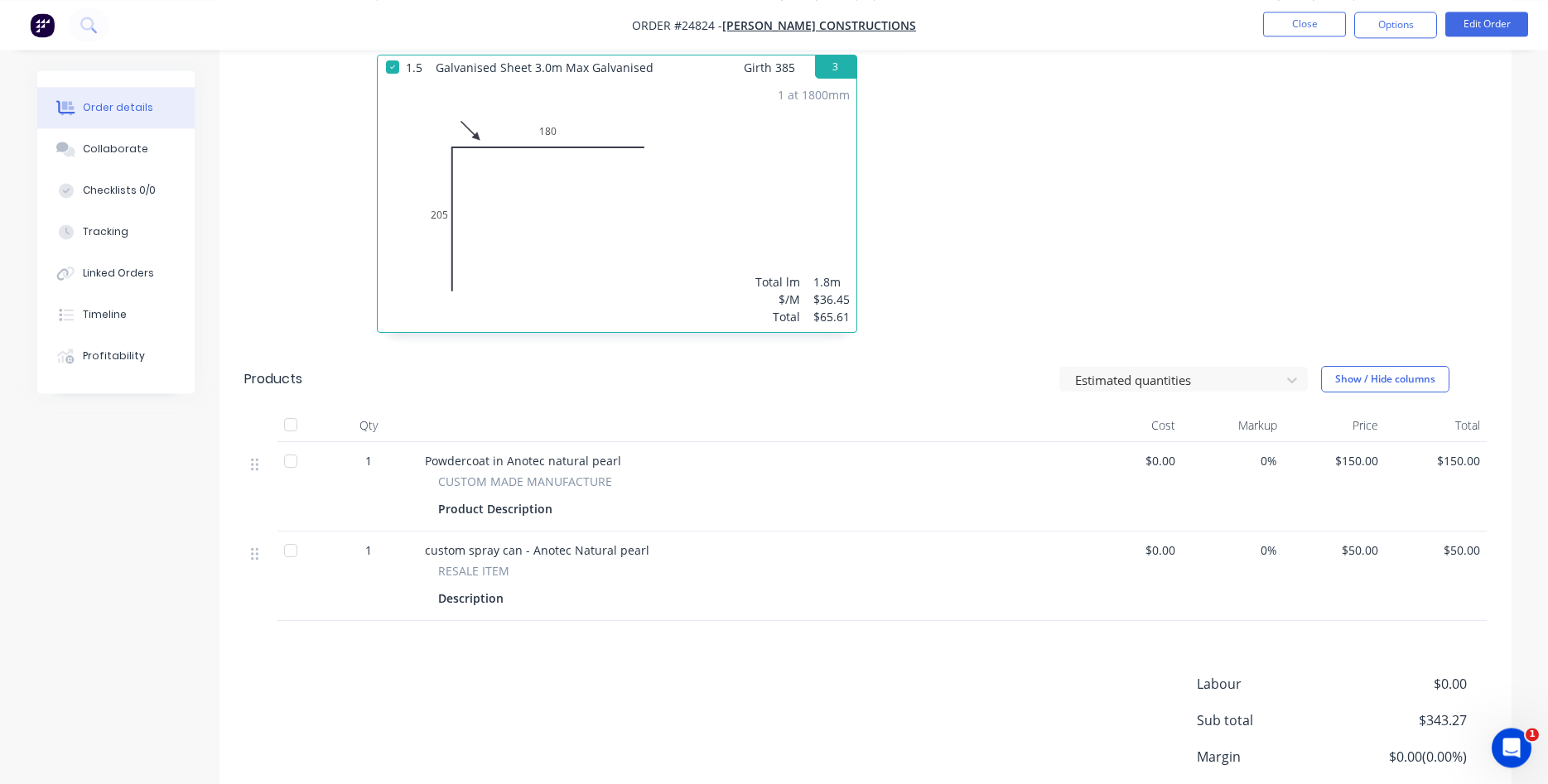
scroll to position [760, 0]
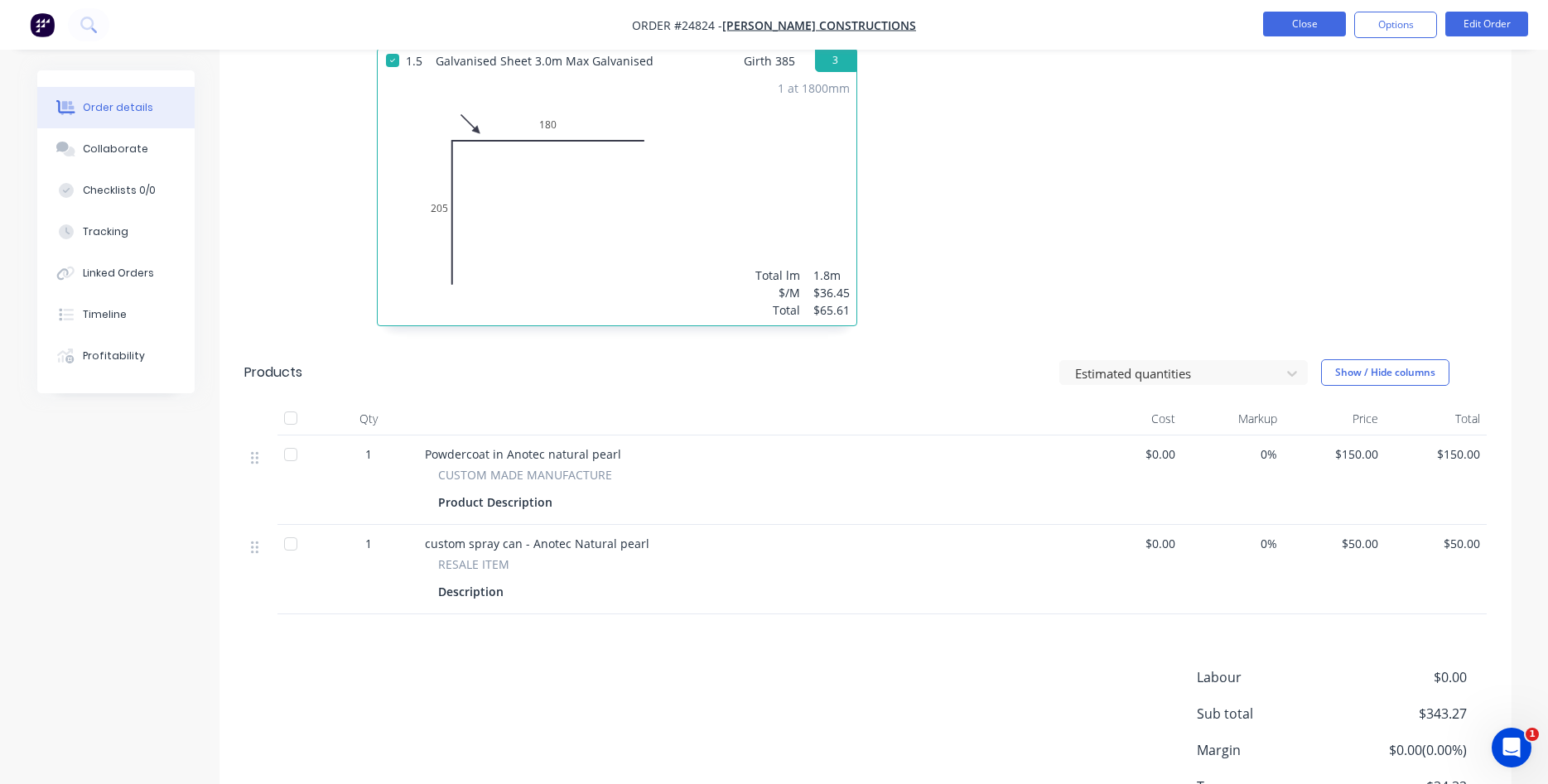
click at [1305, 21] on button "Close" at bounding box center [1304, 24] width 83 height 25
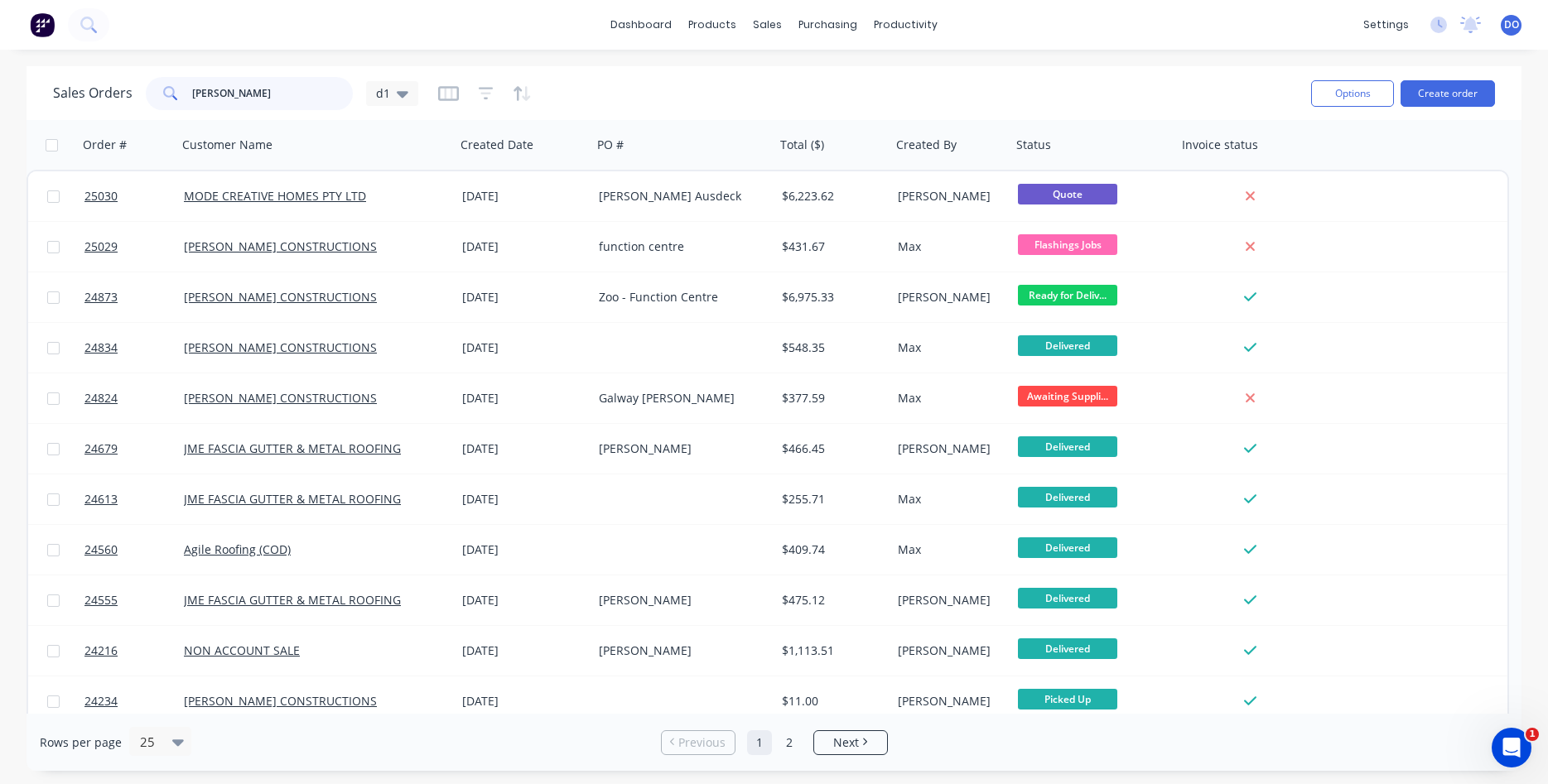
drag, startPoint x: 267, startPoint y: 91, endPoint x: 119, endPoint y: 73, distance: 149.1
click at [192, 82] on input "[PERSON_NAME]" at bounding box center [273, 93] width 161 height 33
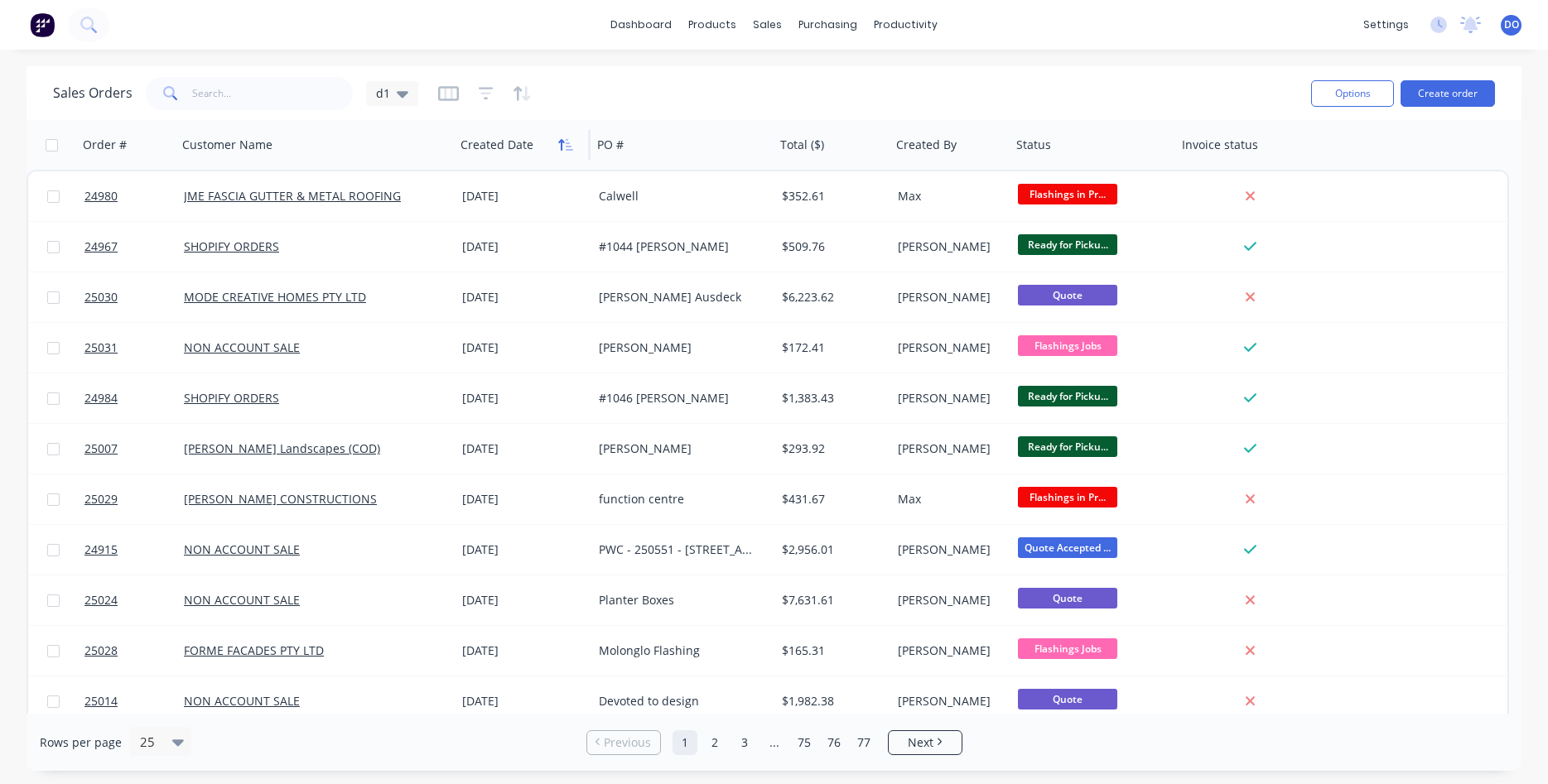
click at [564, 153] on button "button" at bounding box center [565, 144] width 25 height 25
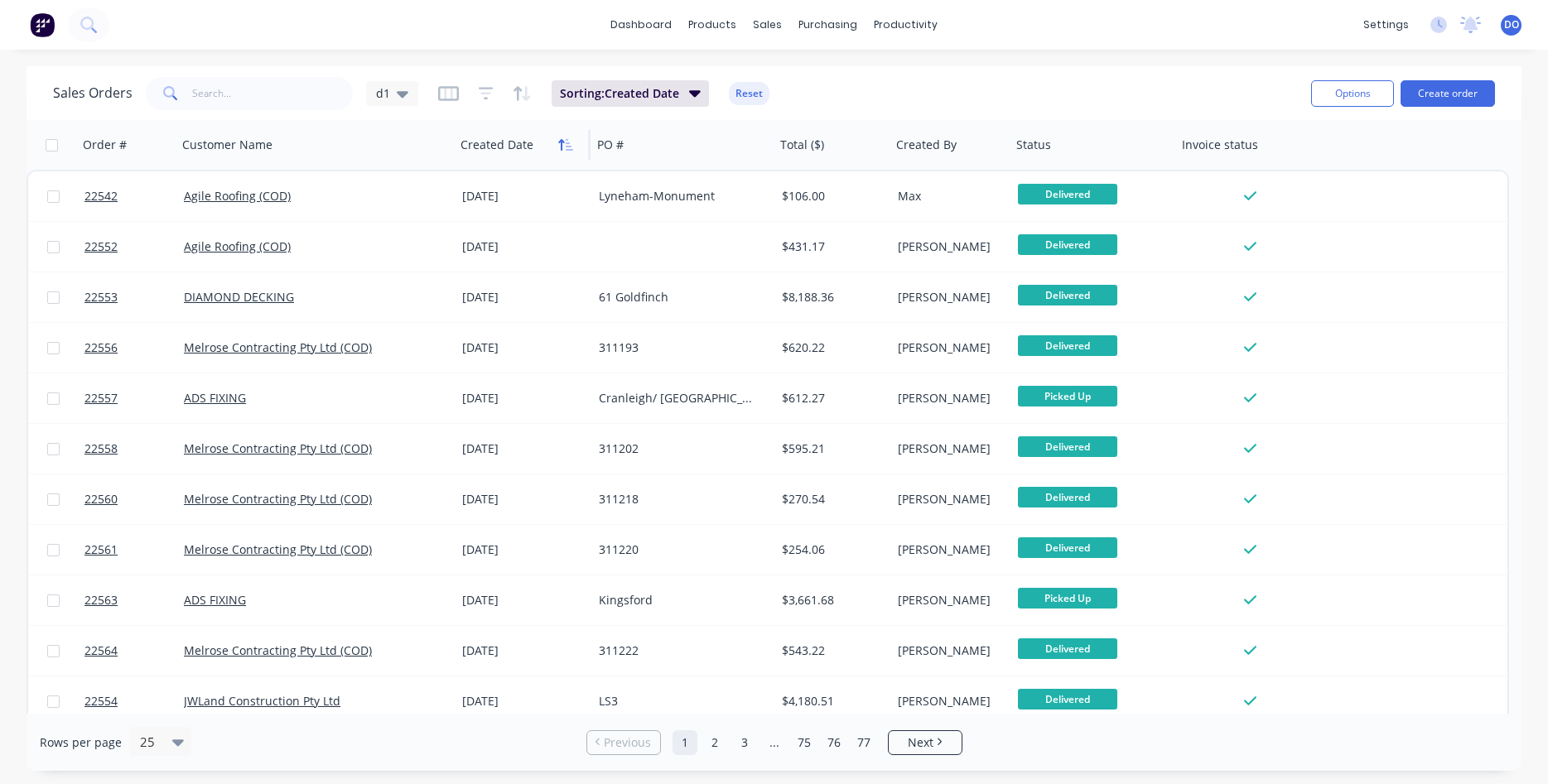
click at [564, 151] on button "button" at bounding box center [565, 144] width 25 height 25
